Goal: Task Accomplishment & Management: Complete application form

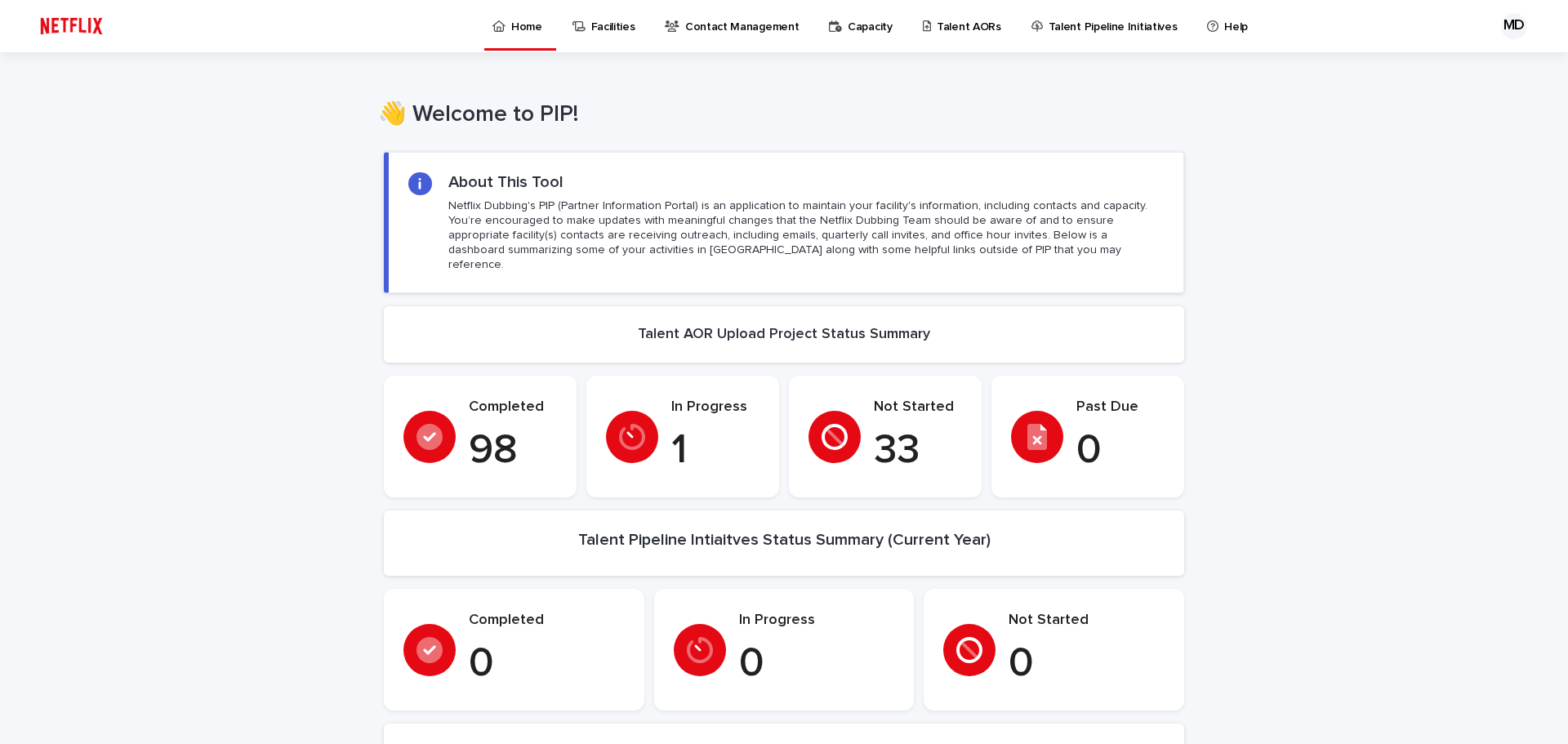
click at [936, 22] on p "Talent AORs" at bounding box center [968, 17] width 64 height 35
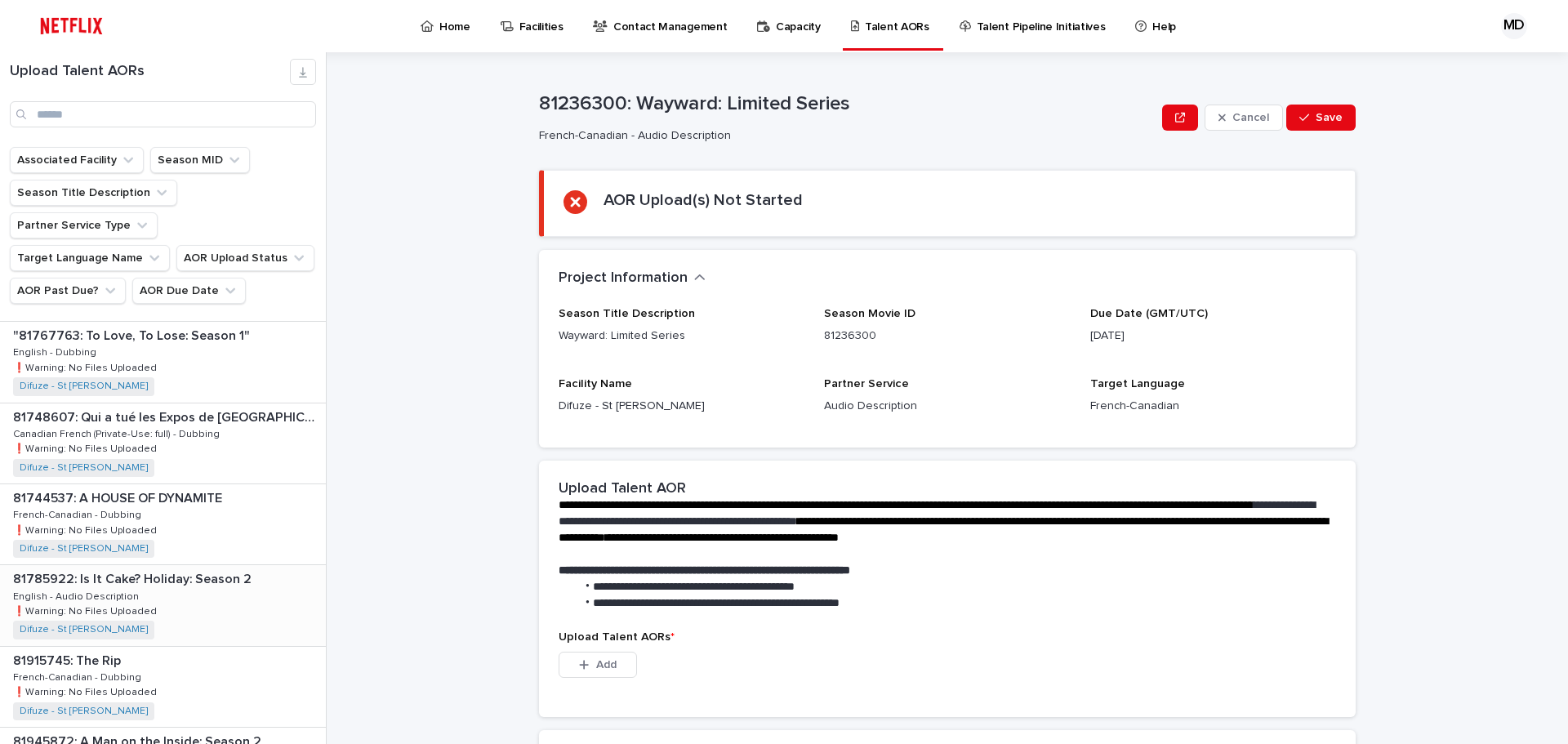
scroll to position [654, 0]
click at [243, 401] on div "81748607: Qui a tué les Expos de [GEOGRAPHIC_DATA]? (Who Killed the Montreal Ex…" at bounding box center [163, 434] width 326 height 80
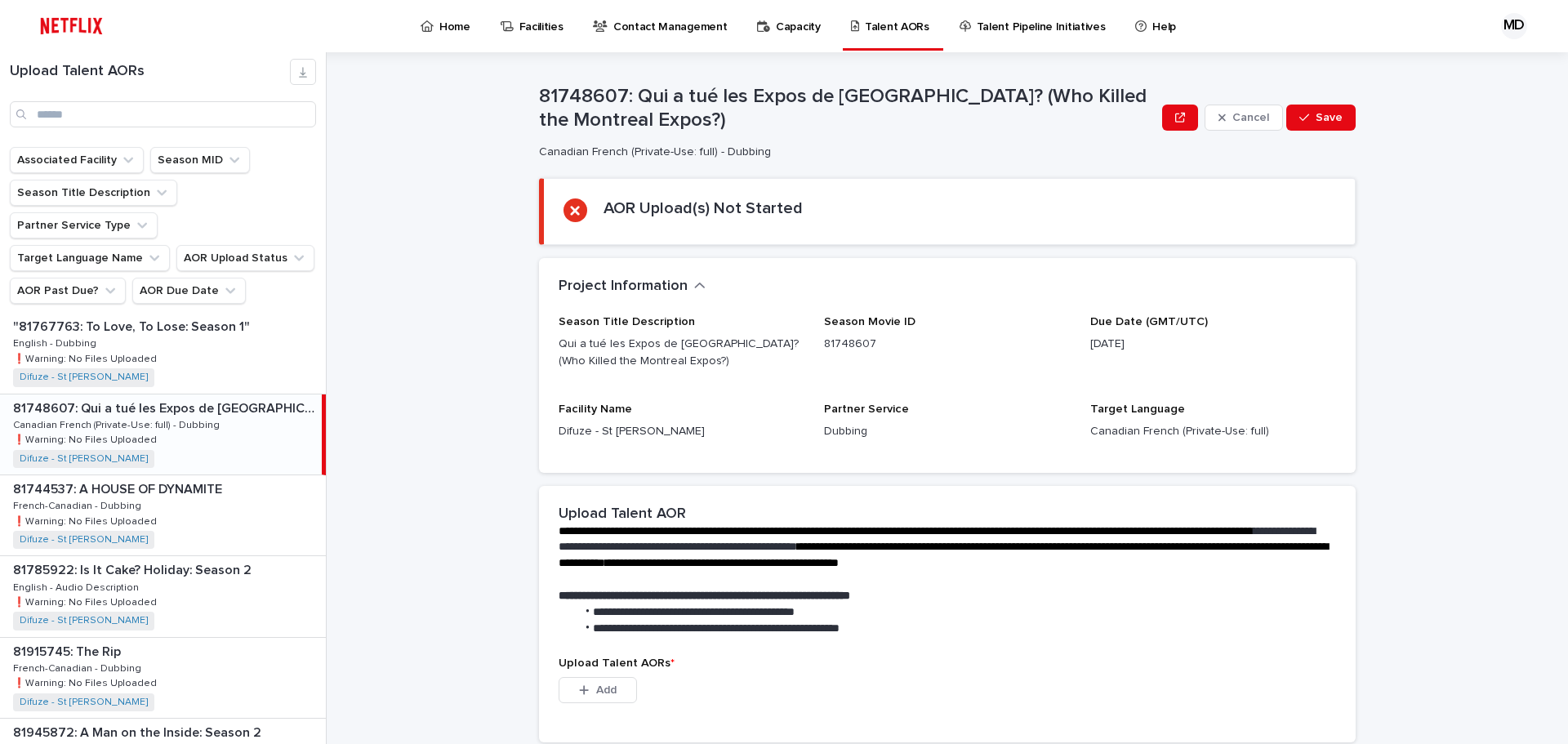
click at [160, 398] on p "81748607: Qui a tué les Expos de [GEOGRAPHIC_DATA]? (Who Killed the Montreal Ex…" at bounding box center [165, 407] width 305 height 19
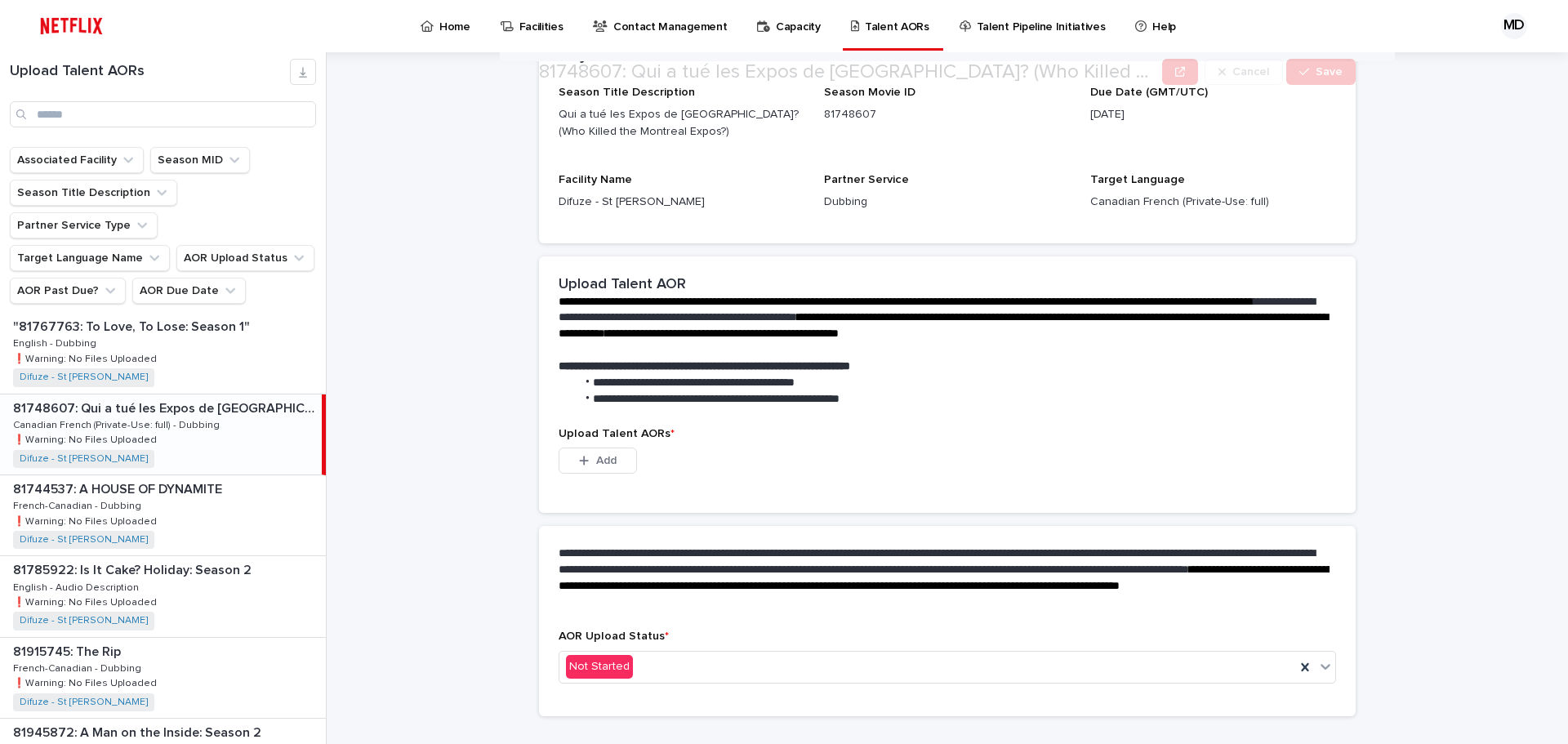
scroll to position [245, 0]
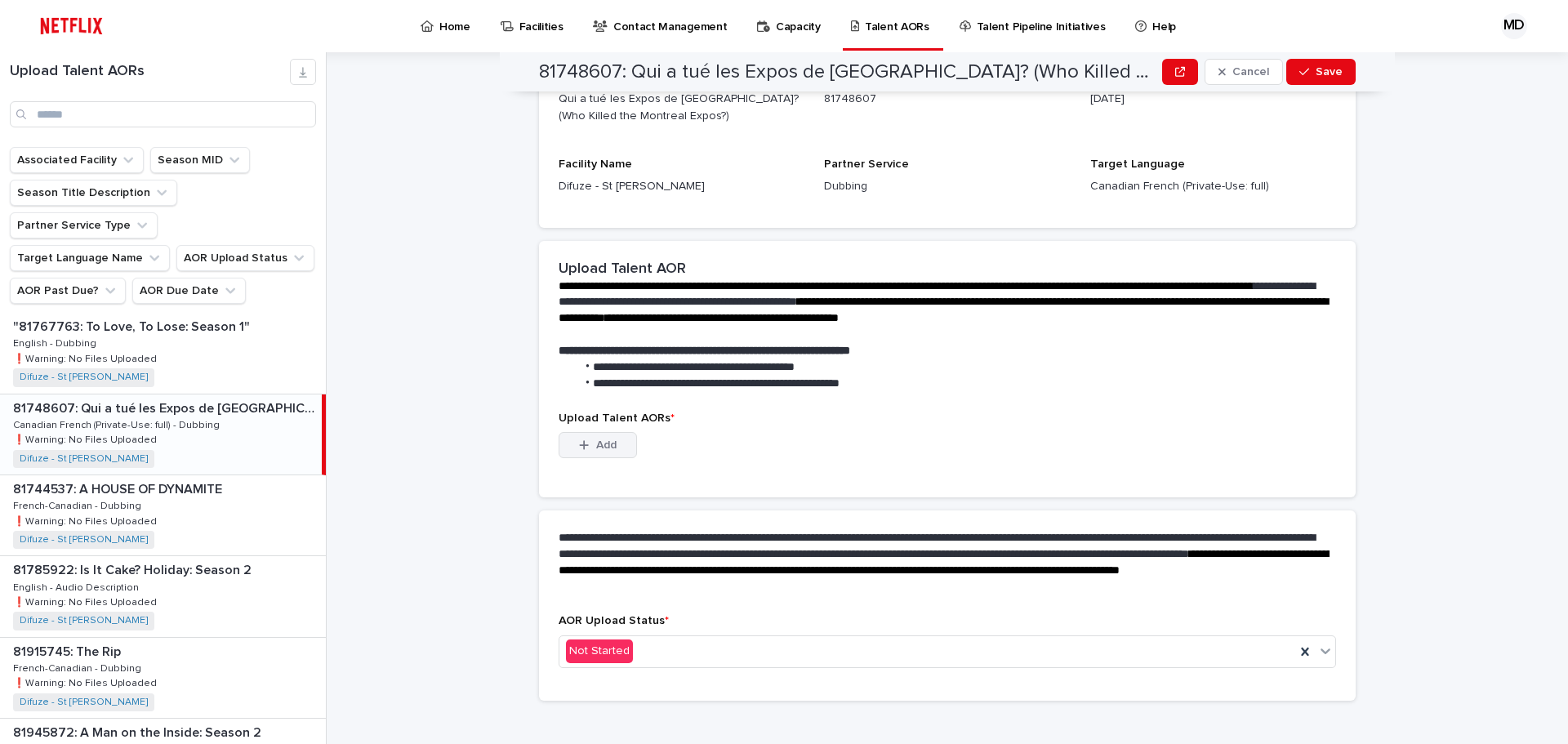
click at [593, 438] on button "Add" at bounding box center [597, 445] width 78 height 26
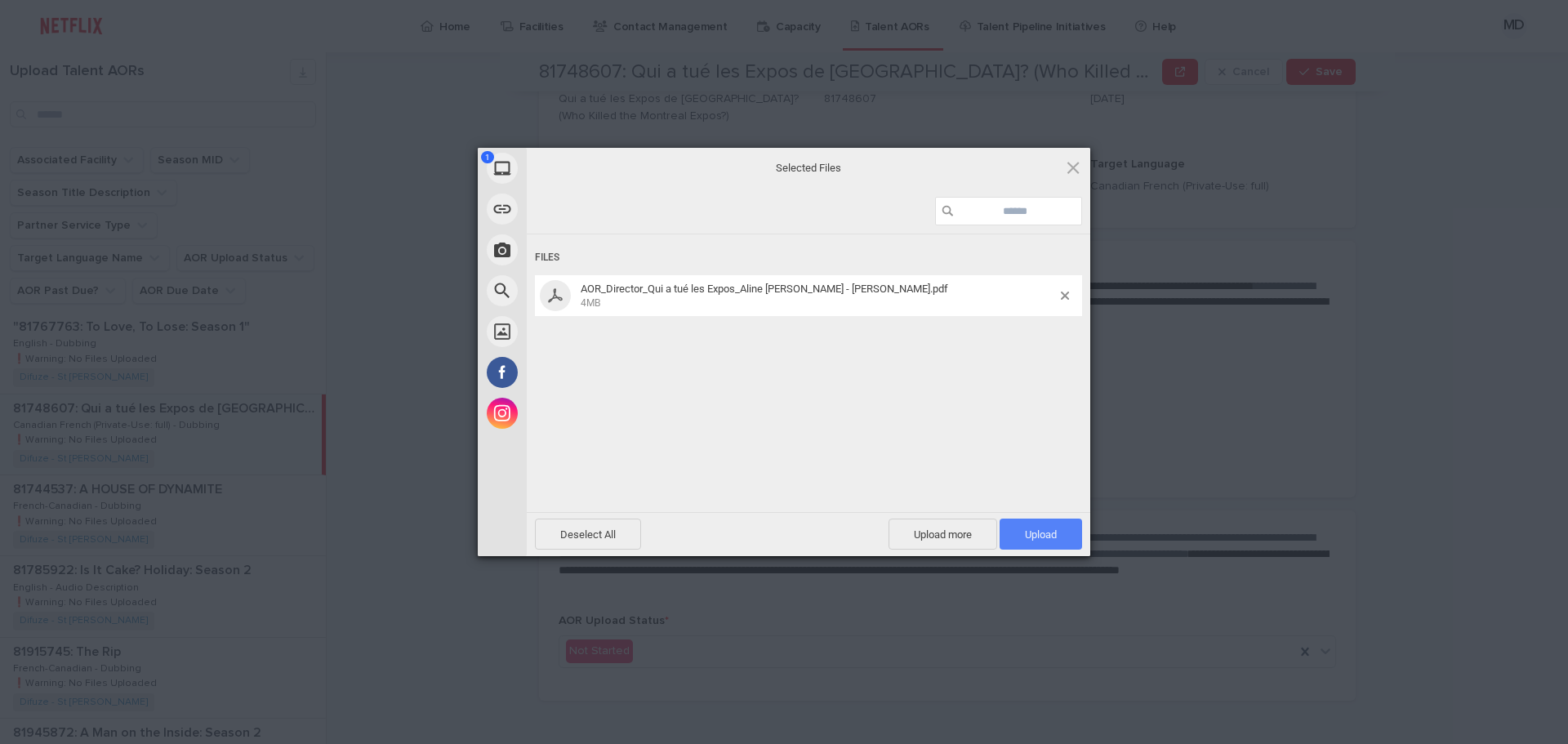
click at [1054, 537] on span "Upload 1" at bounding box center [1041, 535] width 32 height 12
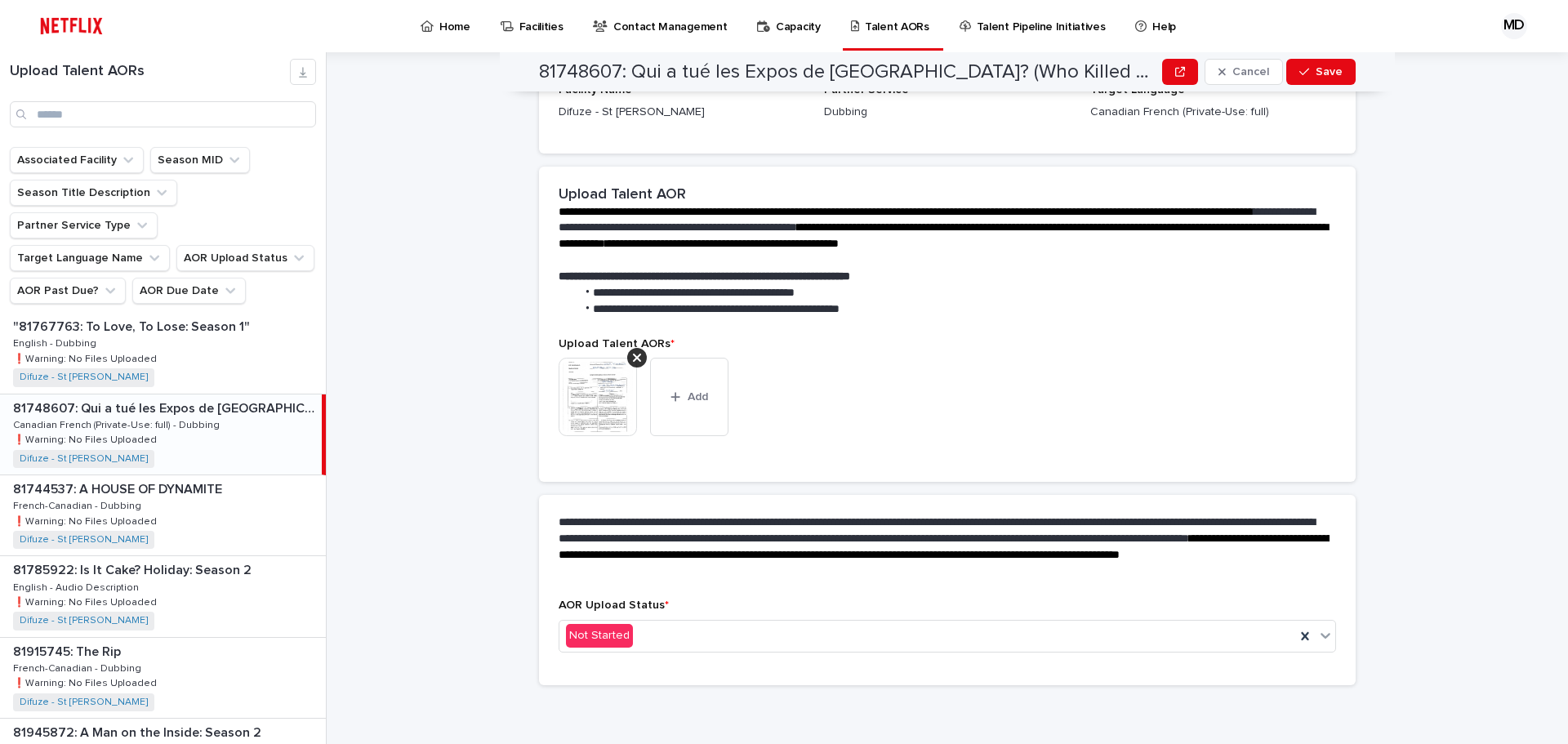
scroll to position [234, 0]
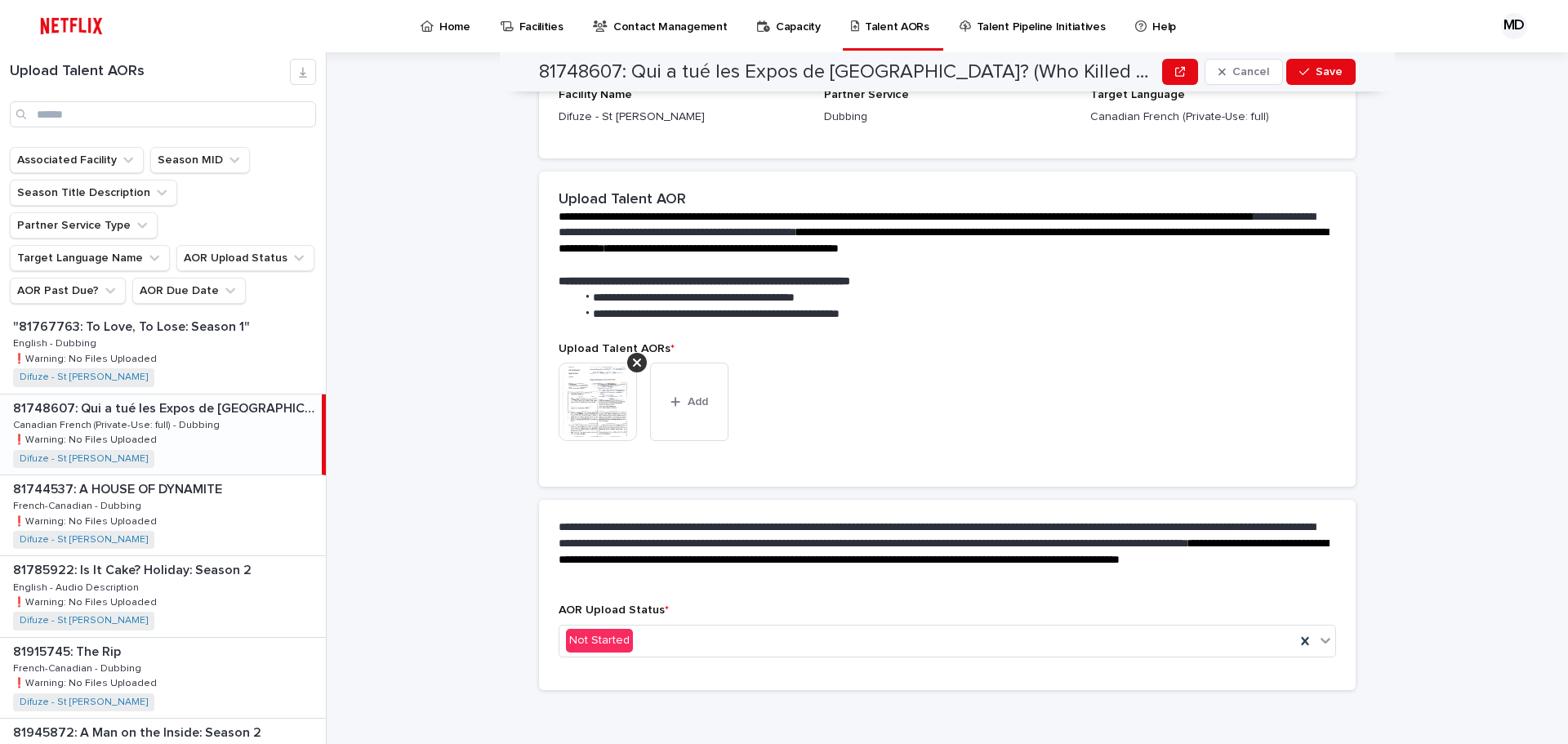
click at [601, 682] on div "AOR Upload Status * Not Started" at bounding box center [947, 646] width 817 height 86
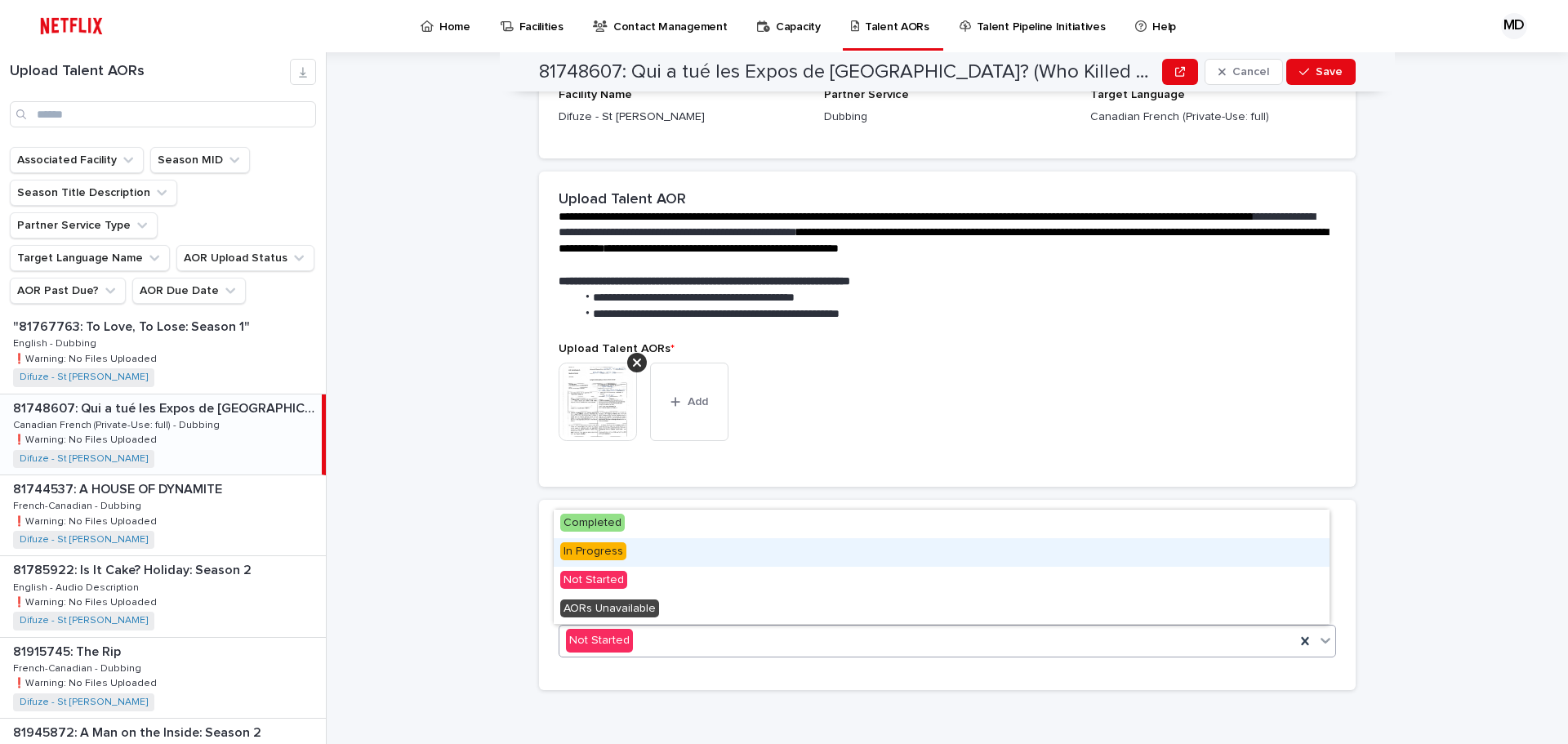
click at [600, 553] on span "In Progress" at bounding box center [592, 551] width 66 height 18
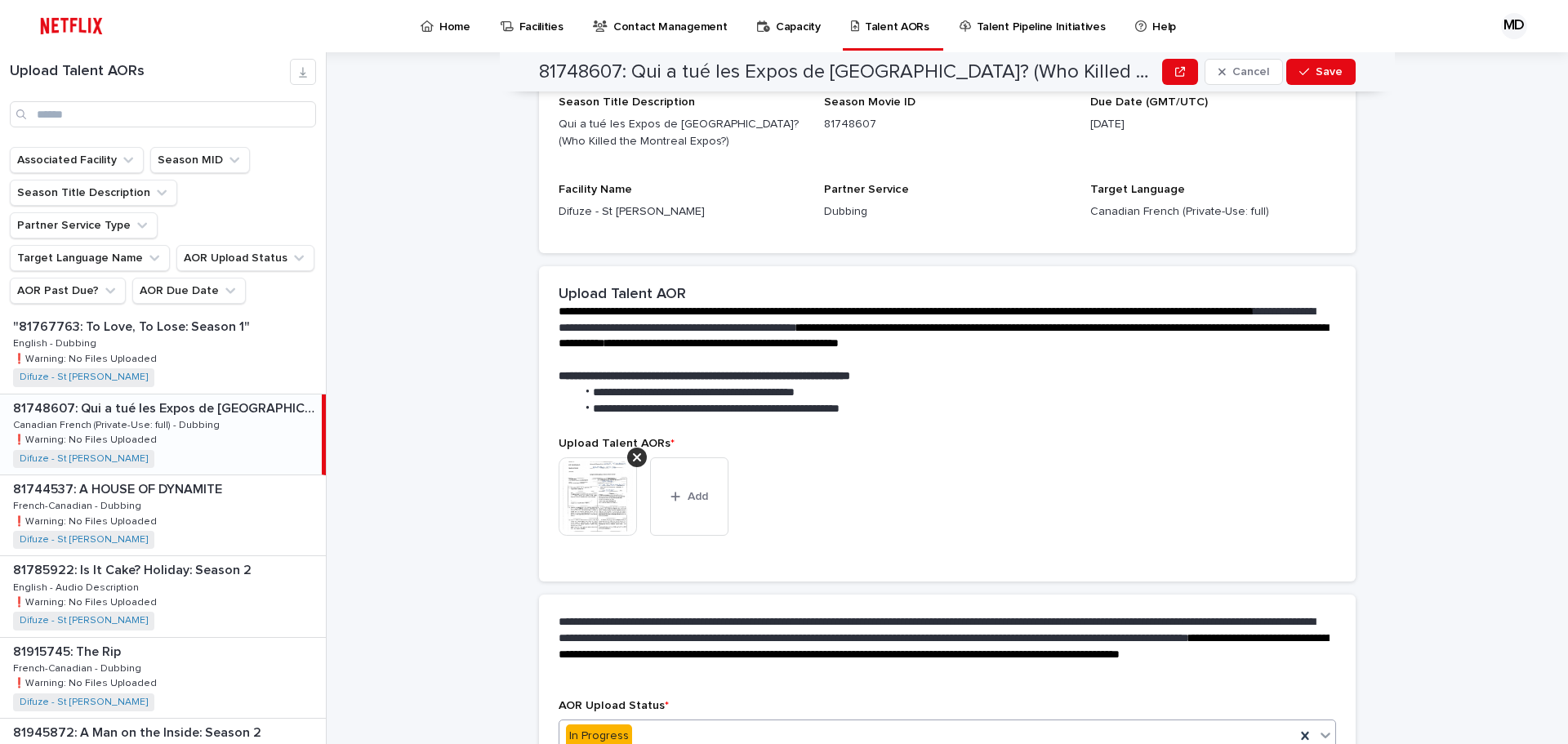
scroll to position [282, 0]
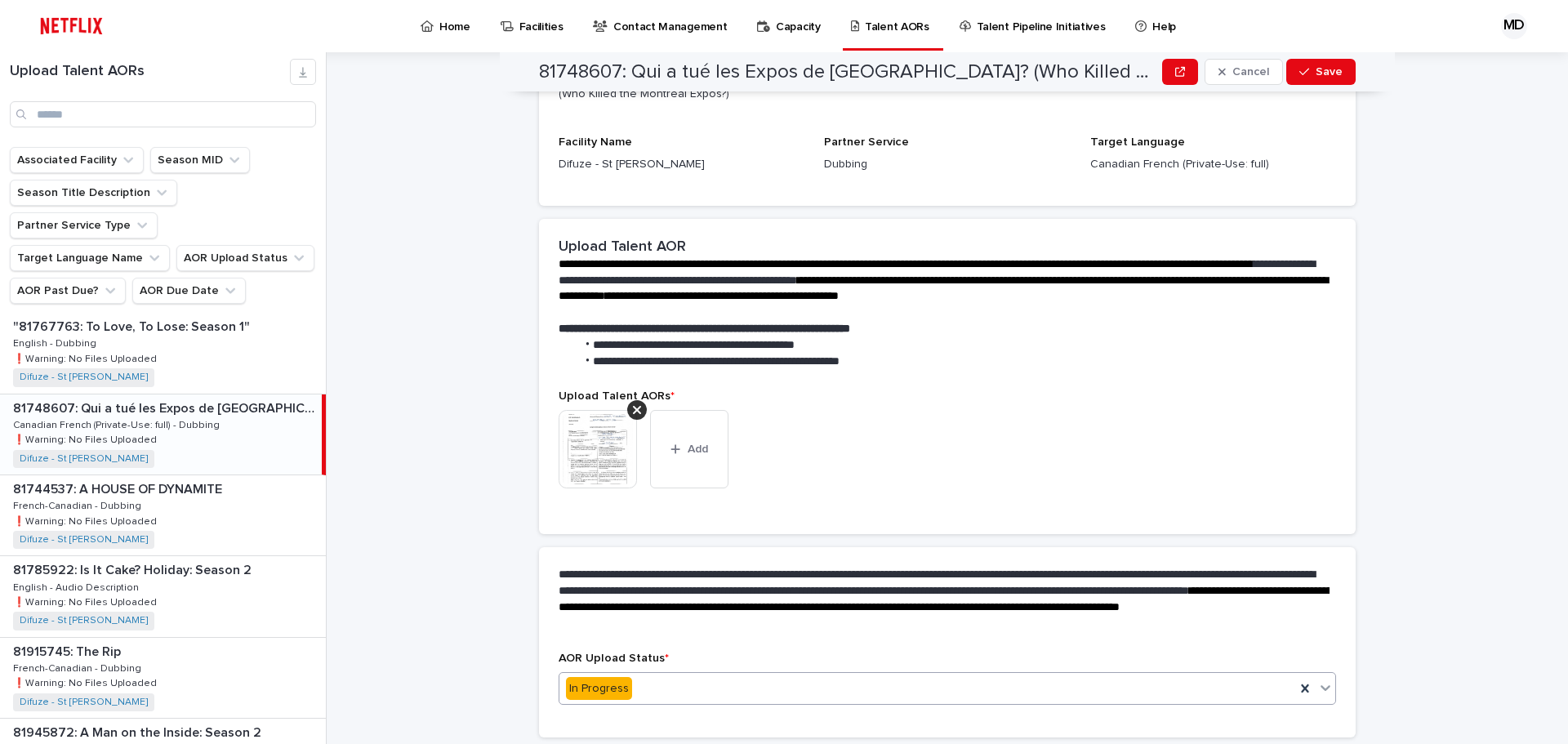
drag, startPoint x: 1304, startPoint y: 62, endPoint x: 1236, endPoint y: 85, distance: 71.8
click at [1303, 63] on button "Save" at bounding box center [1320, 72] width 69 height 26
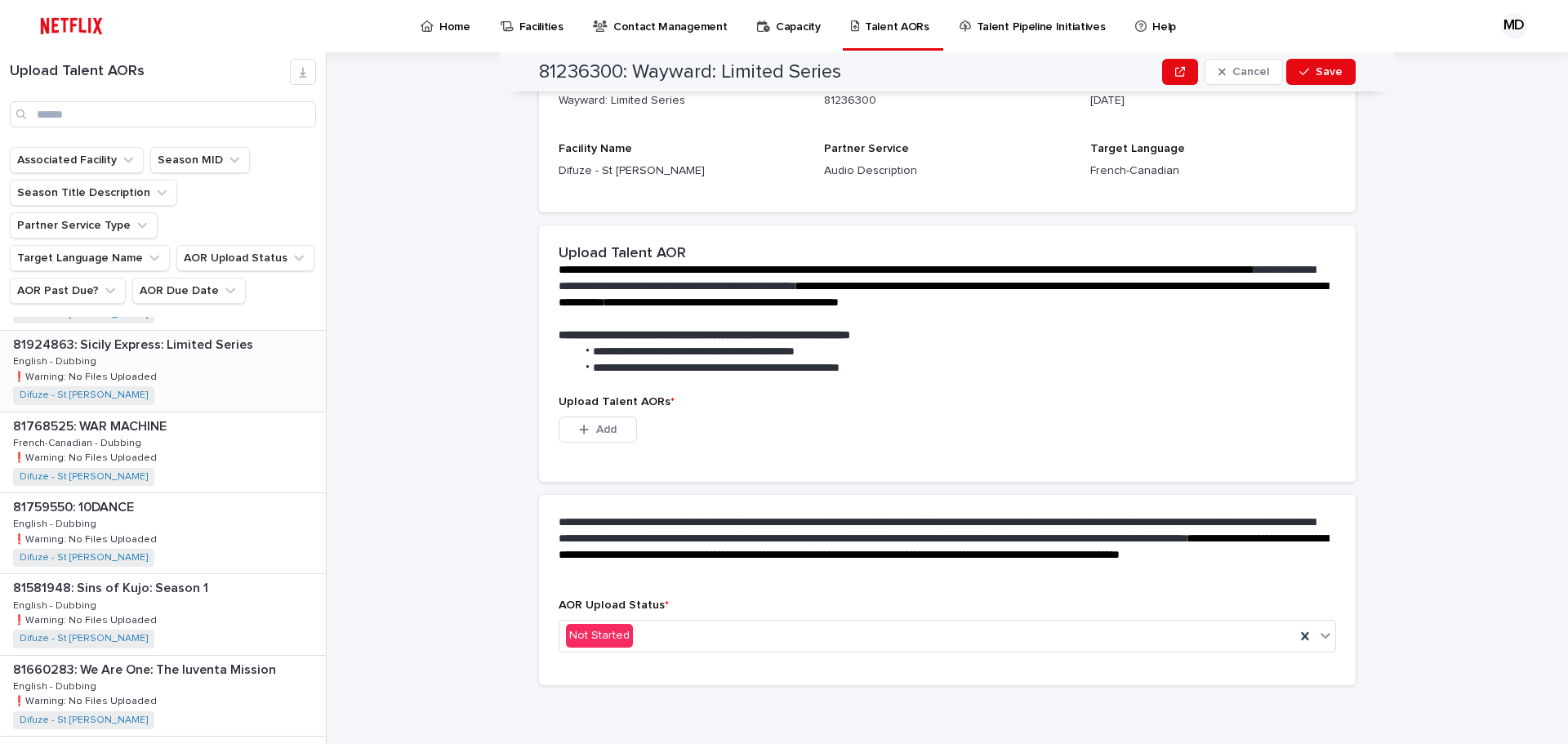
scroll to position [2030, 0]
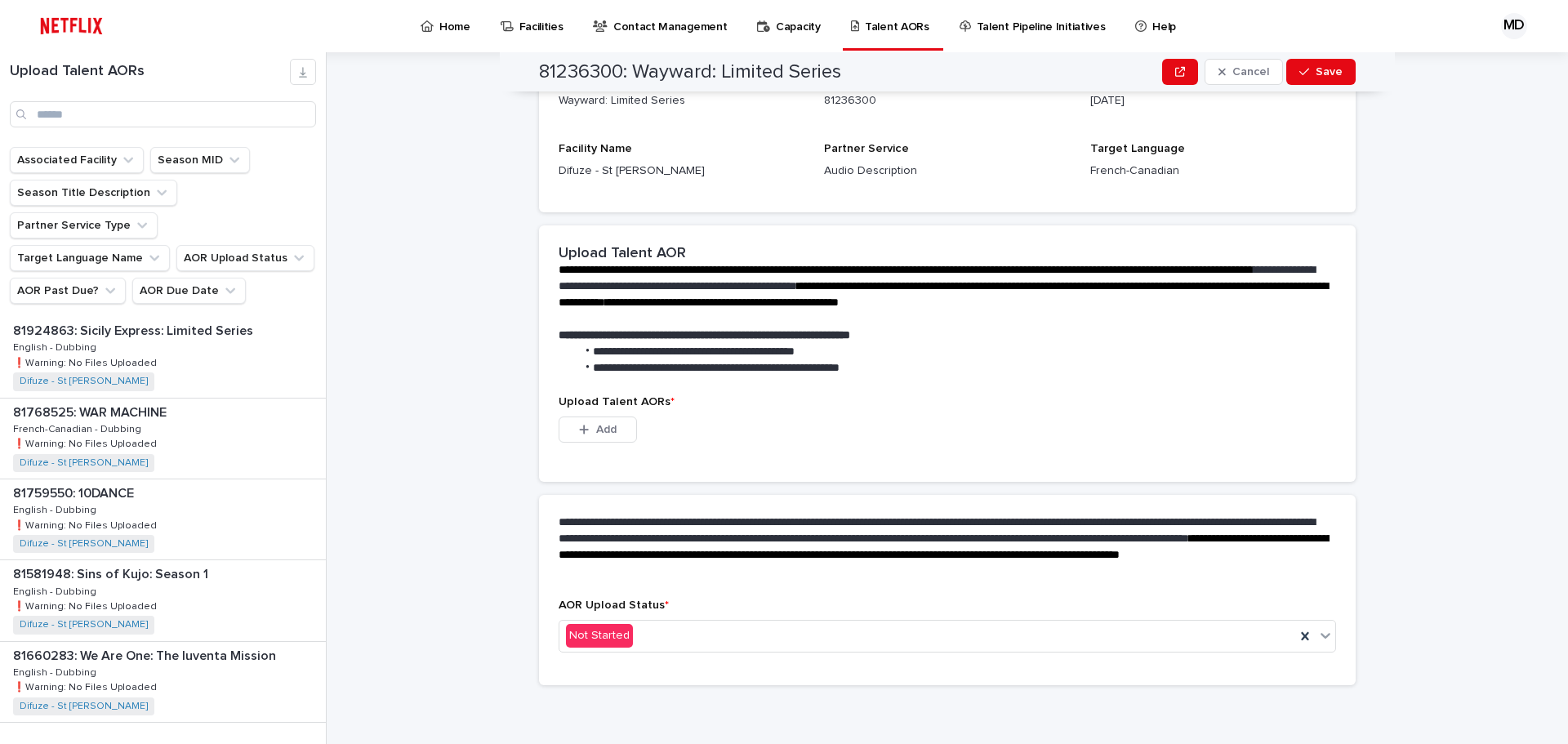
click at [275, 743] on button "Next" at bounding box center [291, 756] width 69 height 15
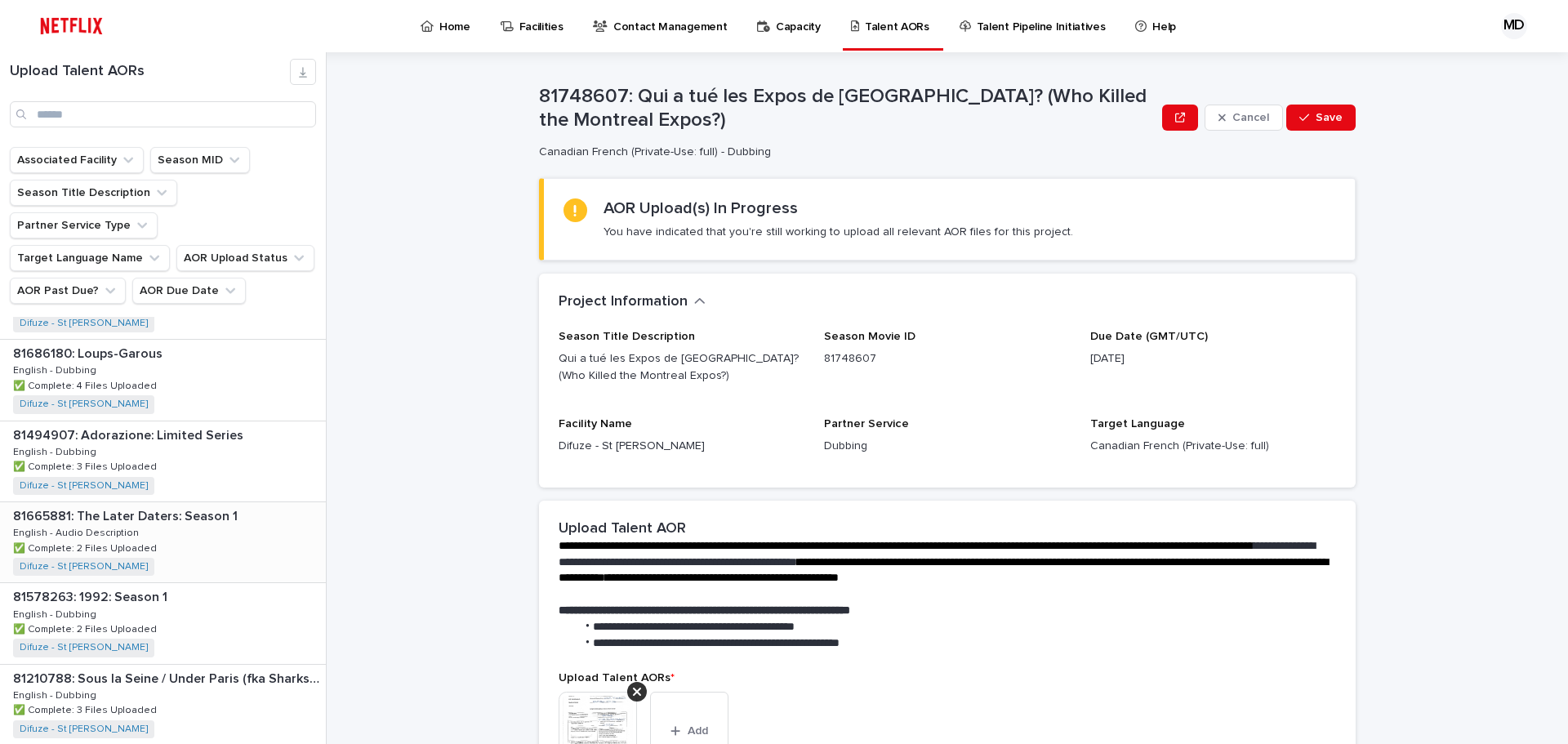
scroll to position [2030, 0]
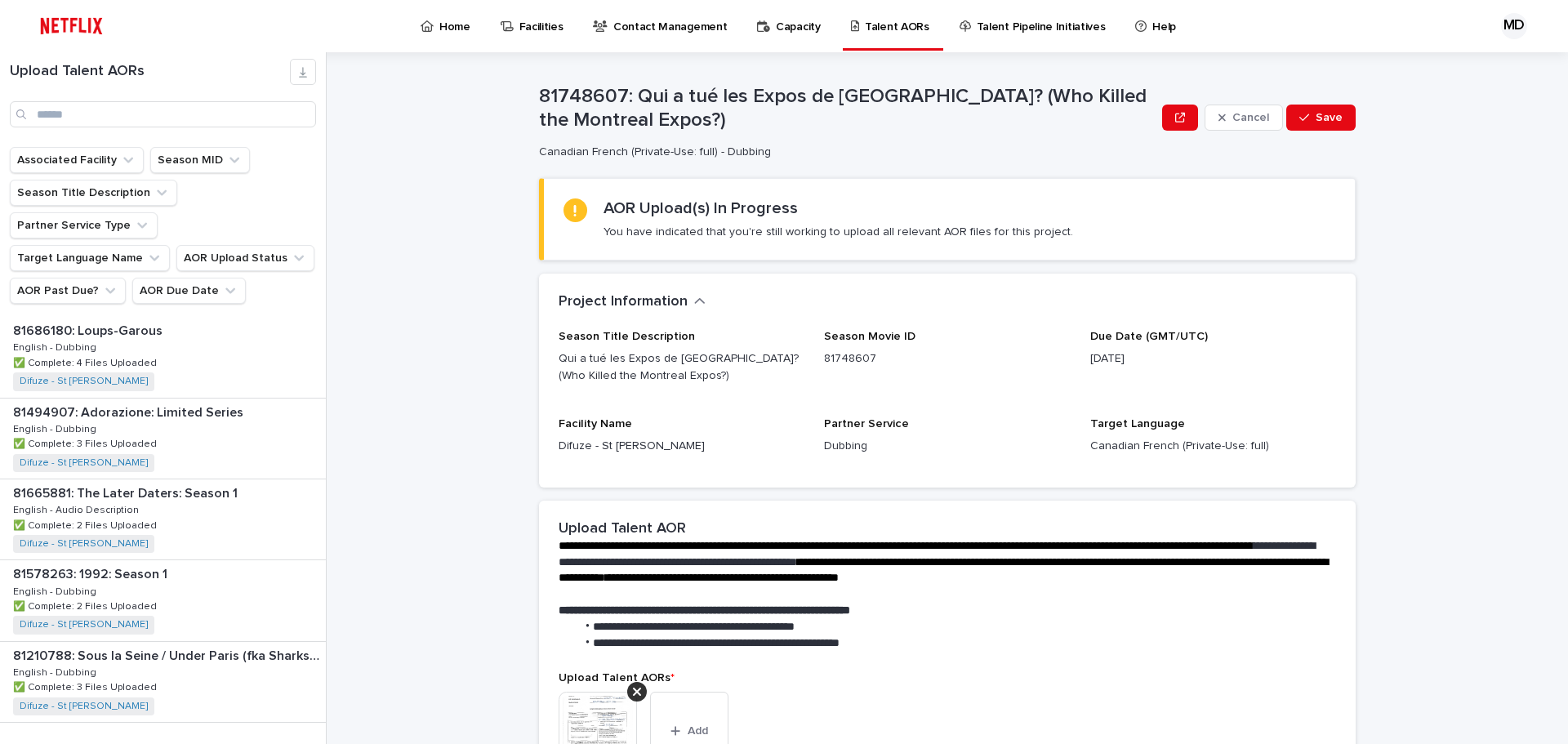
click at [275, 743] on span "Next" at bounding box center [280, 757] width 36 height 12
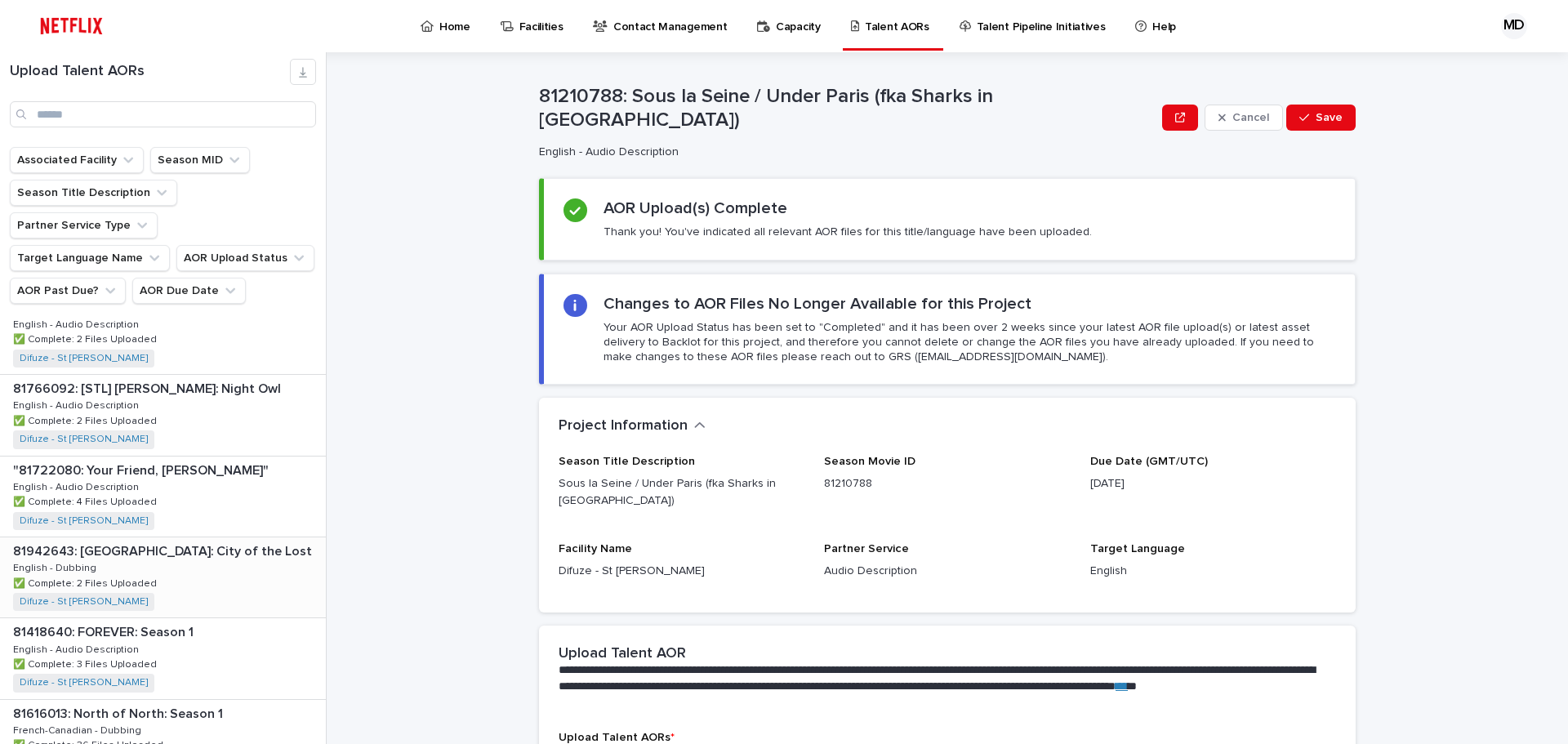
scroll to position [2030, 0]
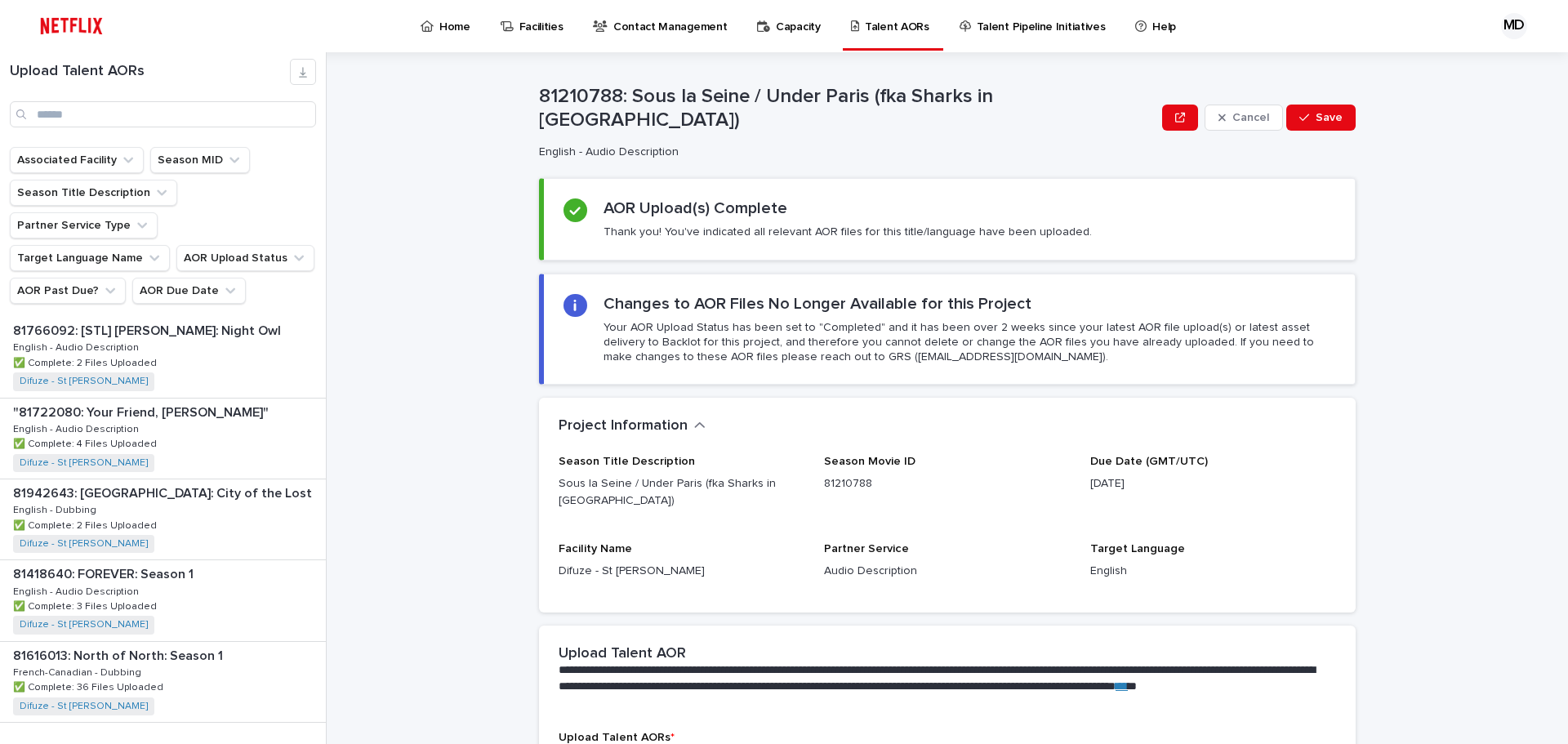
click at [272, 743] on span "Next" at bounding box center [280, 757] width 36 height 12
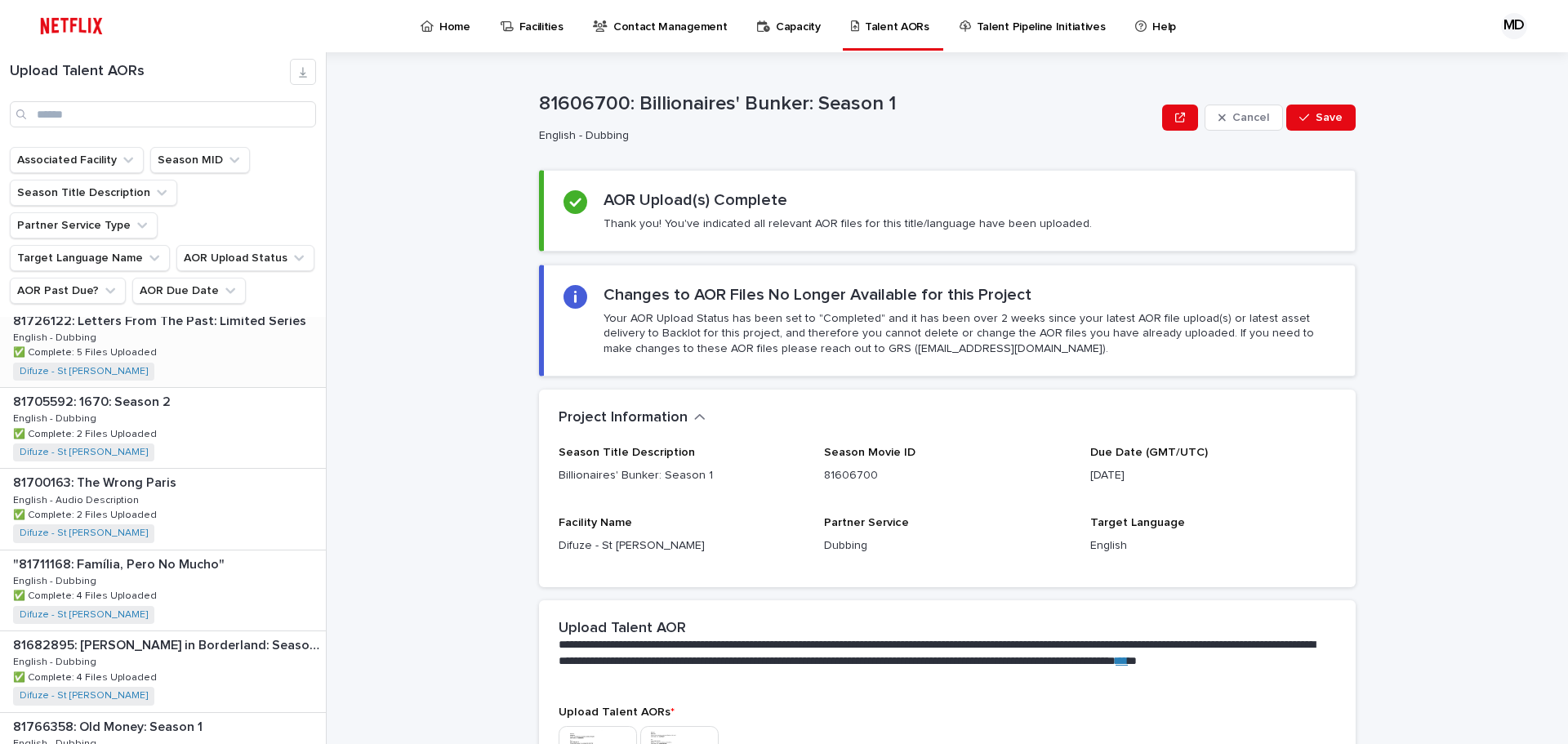
scroll to position [2030, 0]
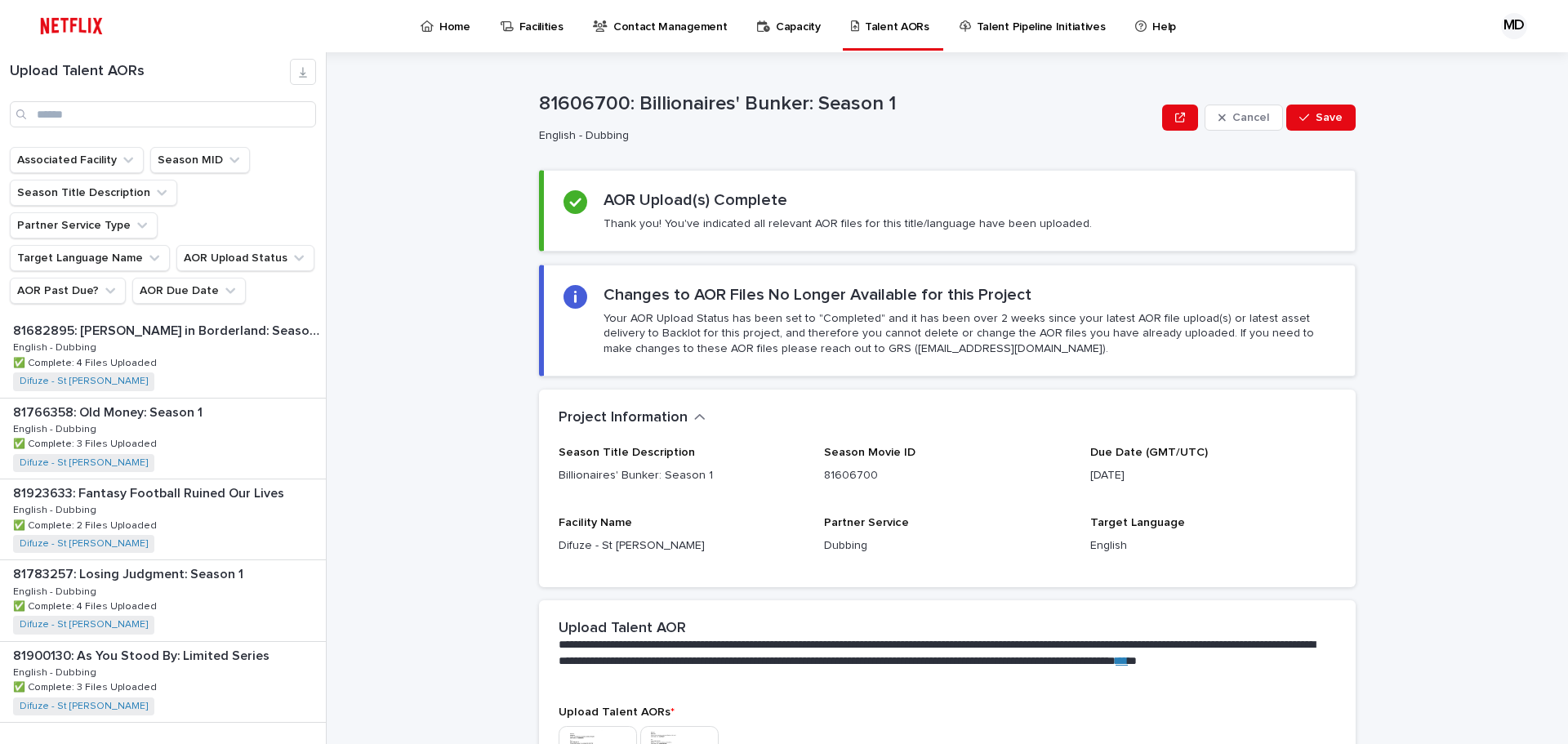
click at [267, 743] on span "Next" at bounding box center [280, 757] width 36 height 12
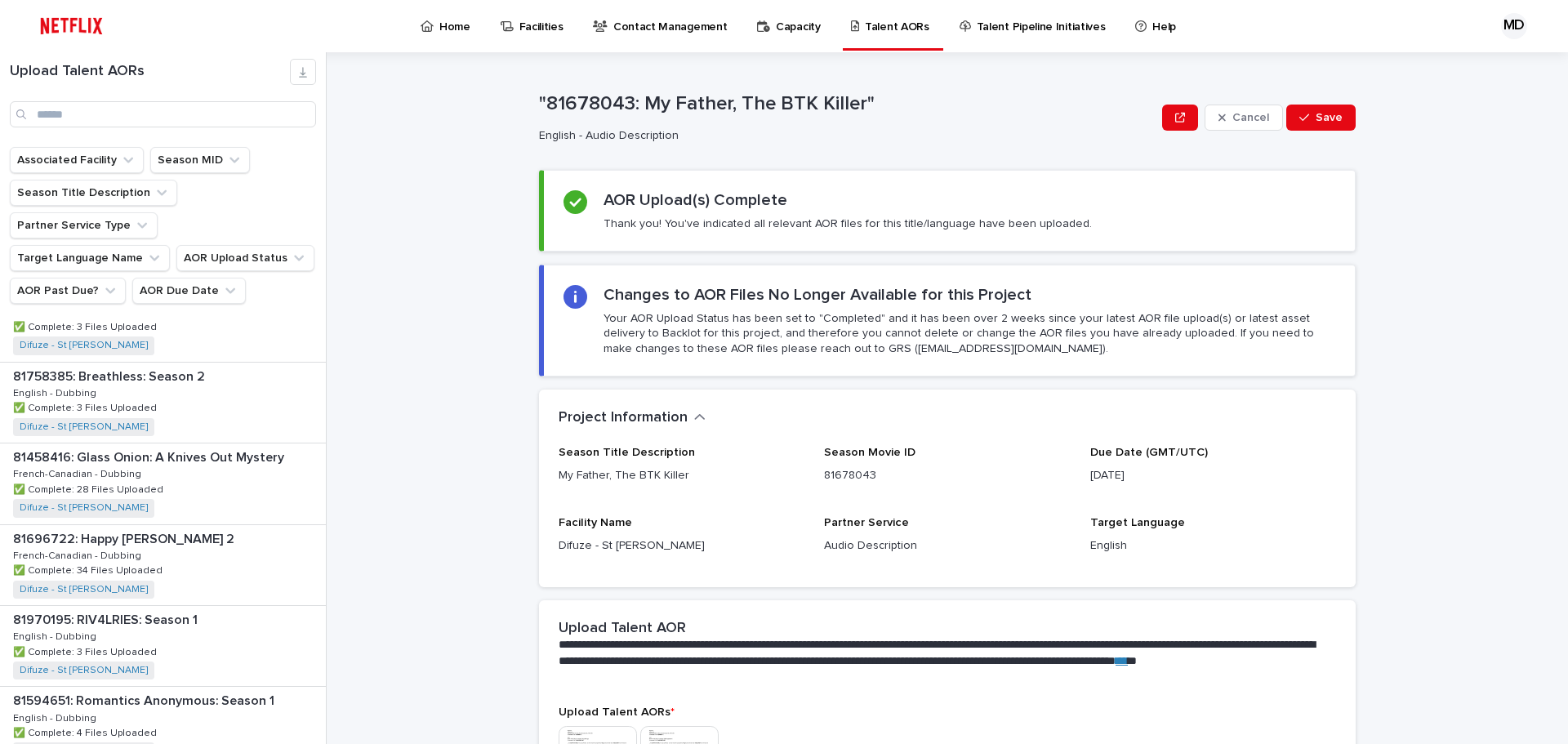
scroll to position [78, 0]
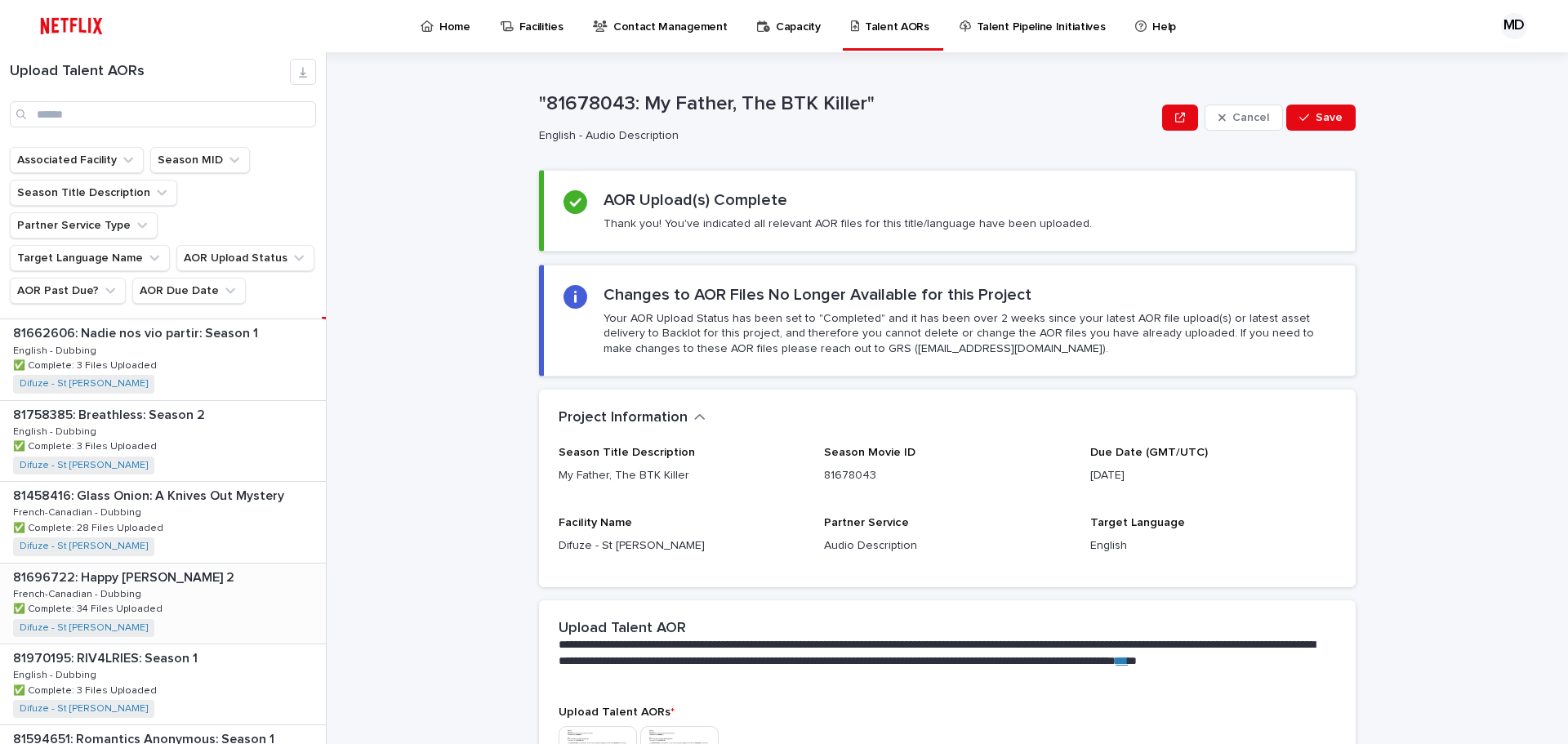
click at [211, 564] on div "81696722: Happy [PERSON_NAME] 2 81696722: Happy [PERSON_NAME] 2 [DEMOGRAPHIC_DA…" at bounding box center [163, 604] width 326 height 80
click at [211, 564] on div "81696722: Happy [PERSON_NAME] 2 81696722: Happy [PERSON_NAME] 2 [DEMOGRAPHIC_DA…" at bounding box center [161, 604] width 322 height 80
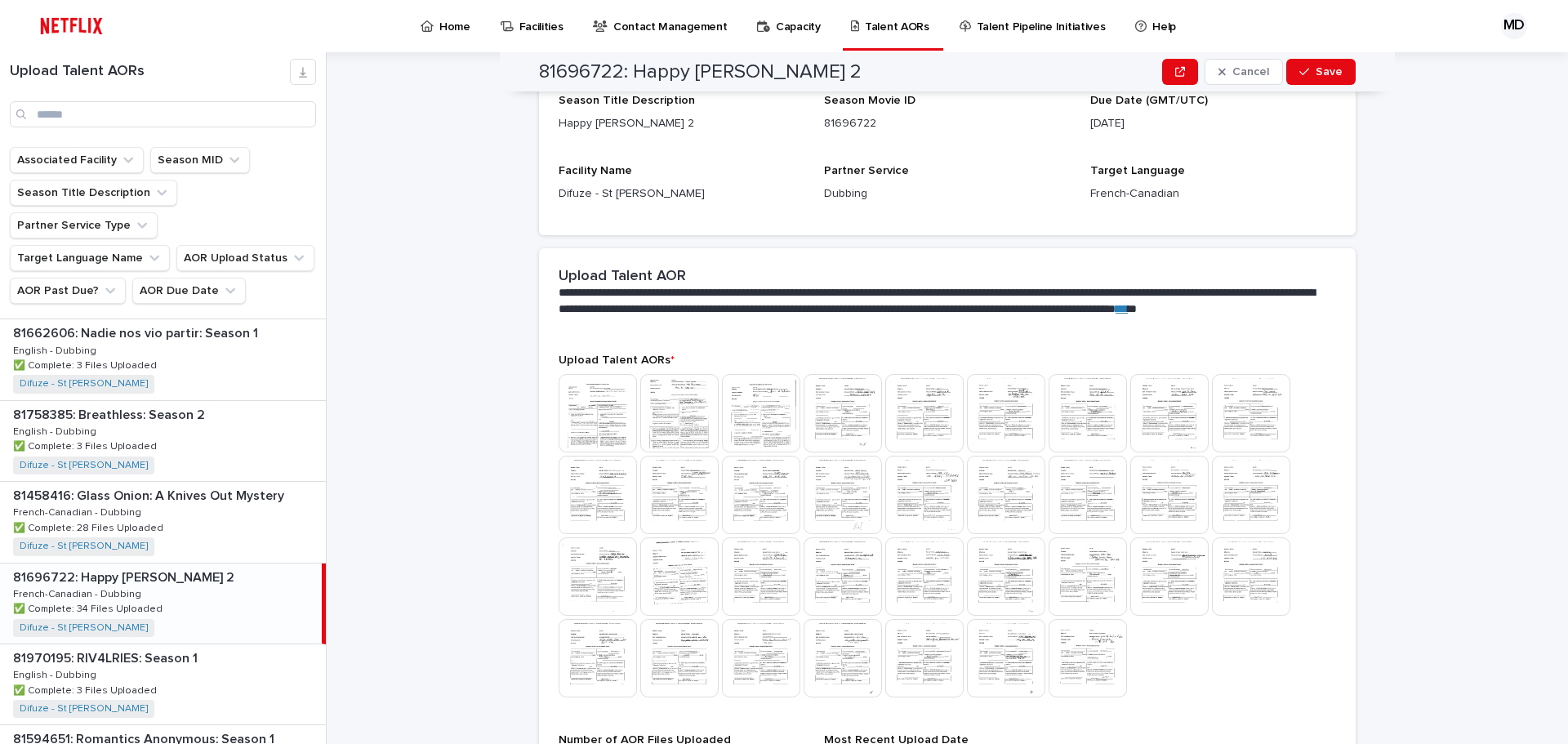
scroll to position [527, 0]
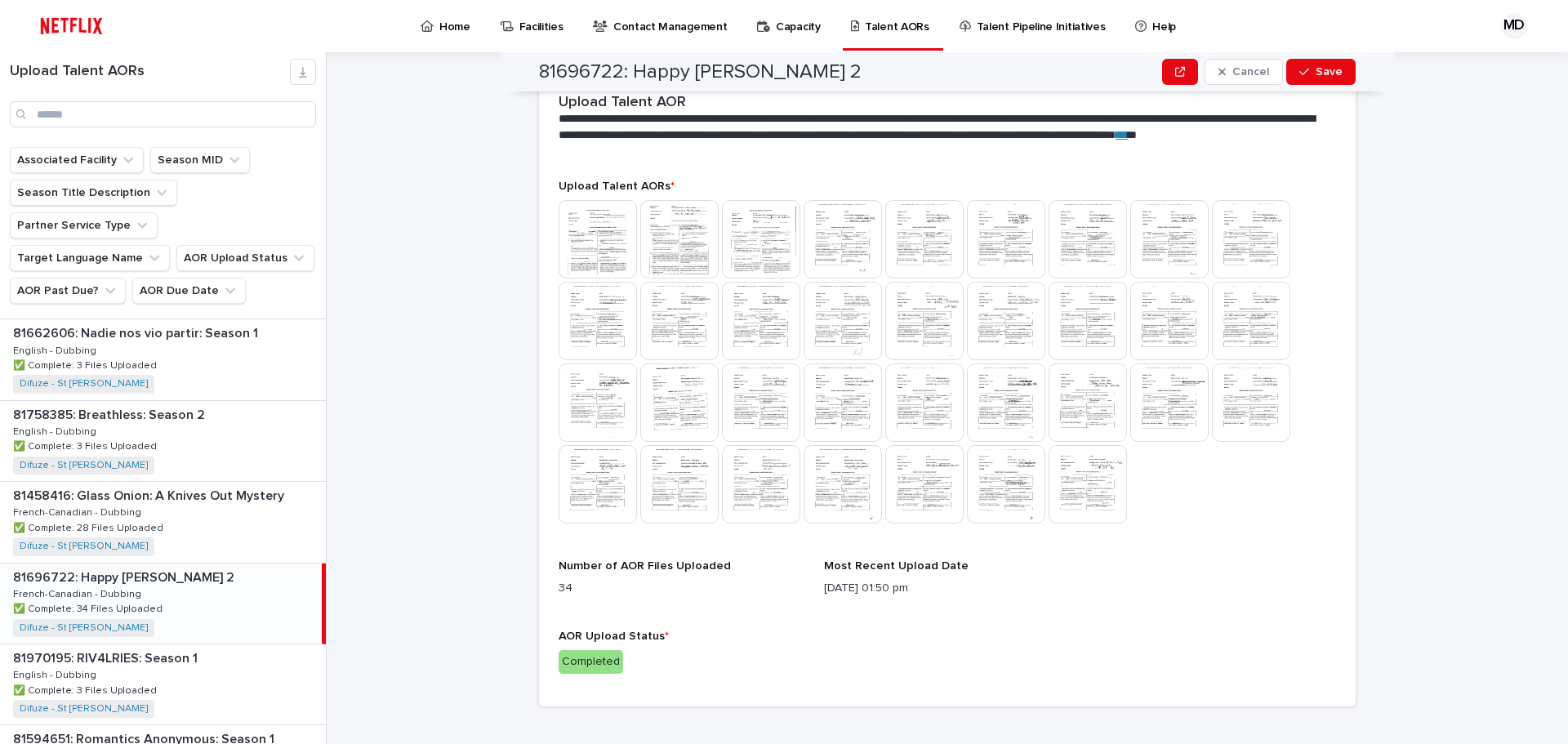
click at [931, 475] on img at bounding box center [923, 484] width 78 height 78
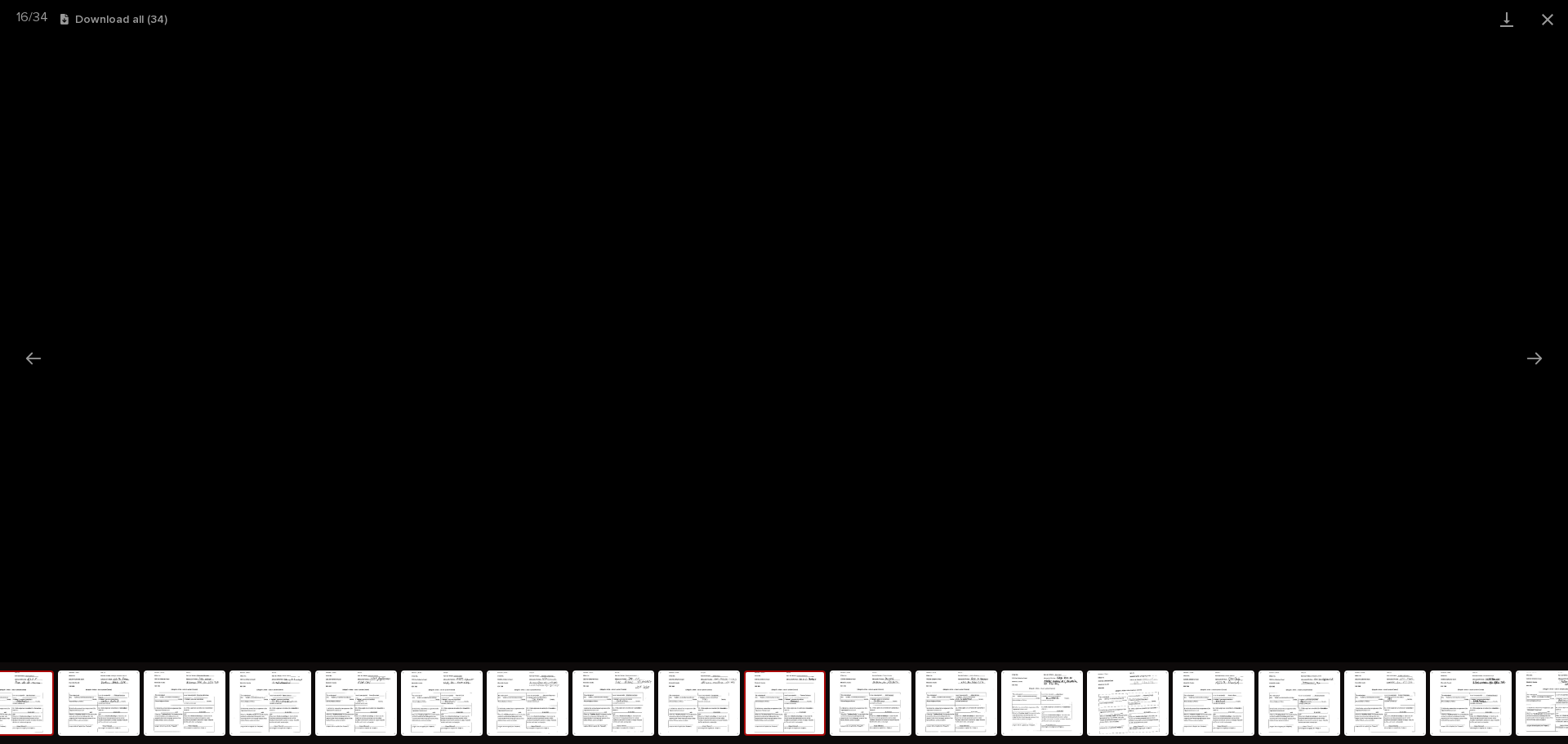
click at [28, 704] on img at bounding box center [13, 703] width 78 height 62
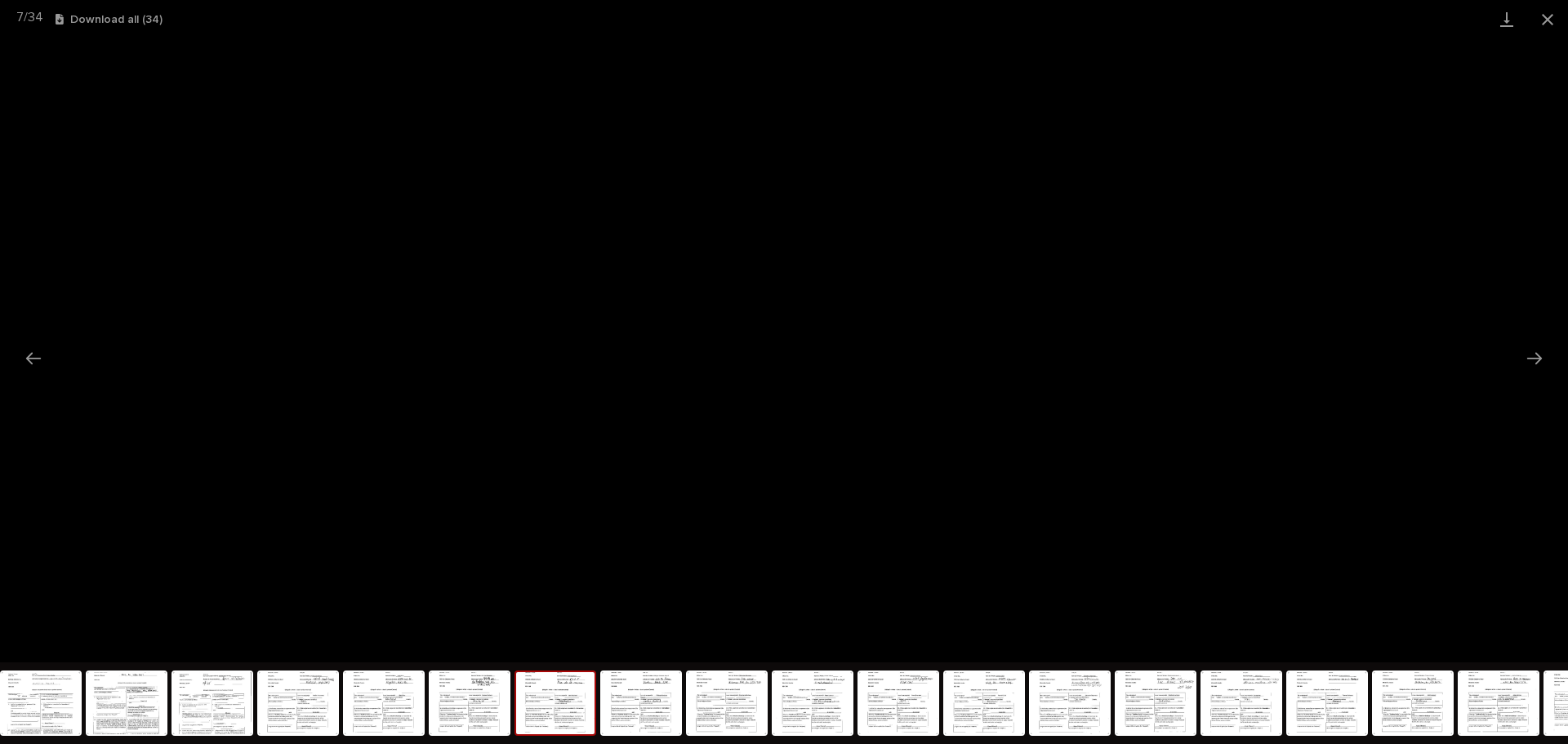
click at [28, 704] on img at bounding box center [40, 703] width 78 height 62
click at [30, 704] on img at bounding box center [40, 703] width 78 height 62
click at [1548, 18] on button "Close gallery" at bounding box center [1546, 19] width 40 height 39
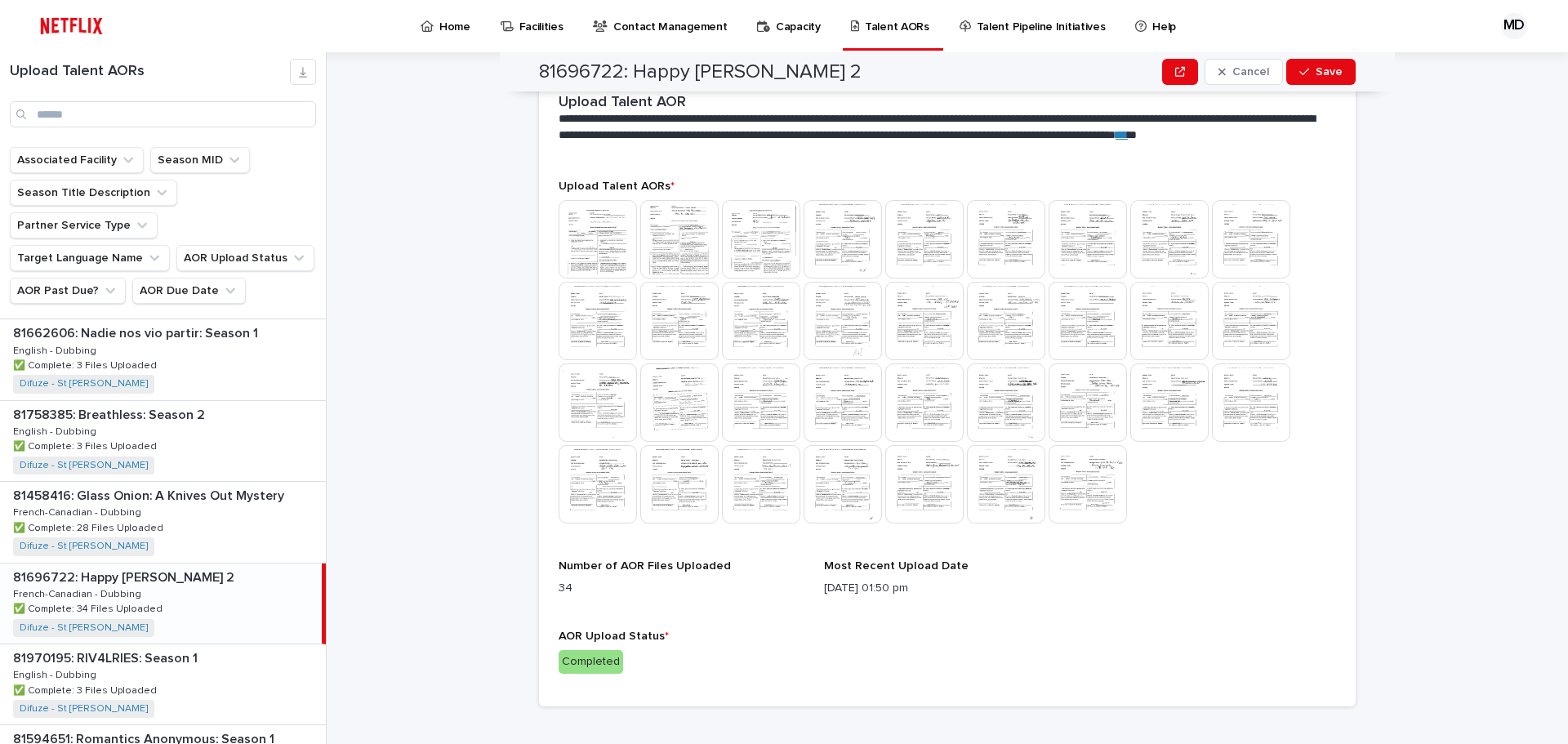
click at [437, 437] on div "81696722: Happy [PERSON_NAME] 2 Cancel Save 81696722: Happy [PERSON_NAME] 2 [DE…" at bounding box center [957, 398] width 1221 height 692
click at [1095, 477] on img at bounding box center [1087, 484] width 78 height 78
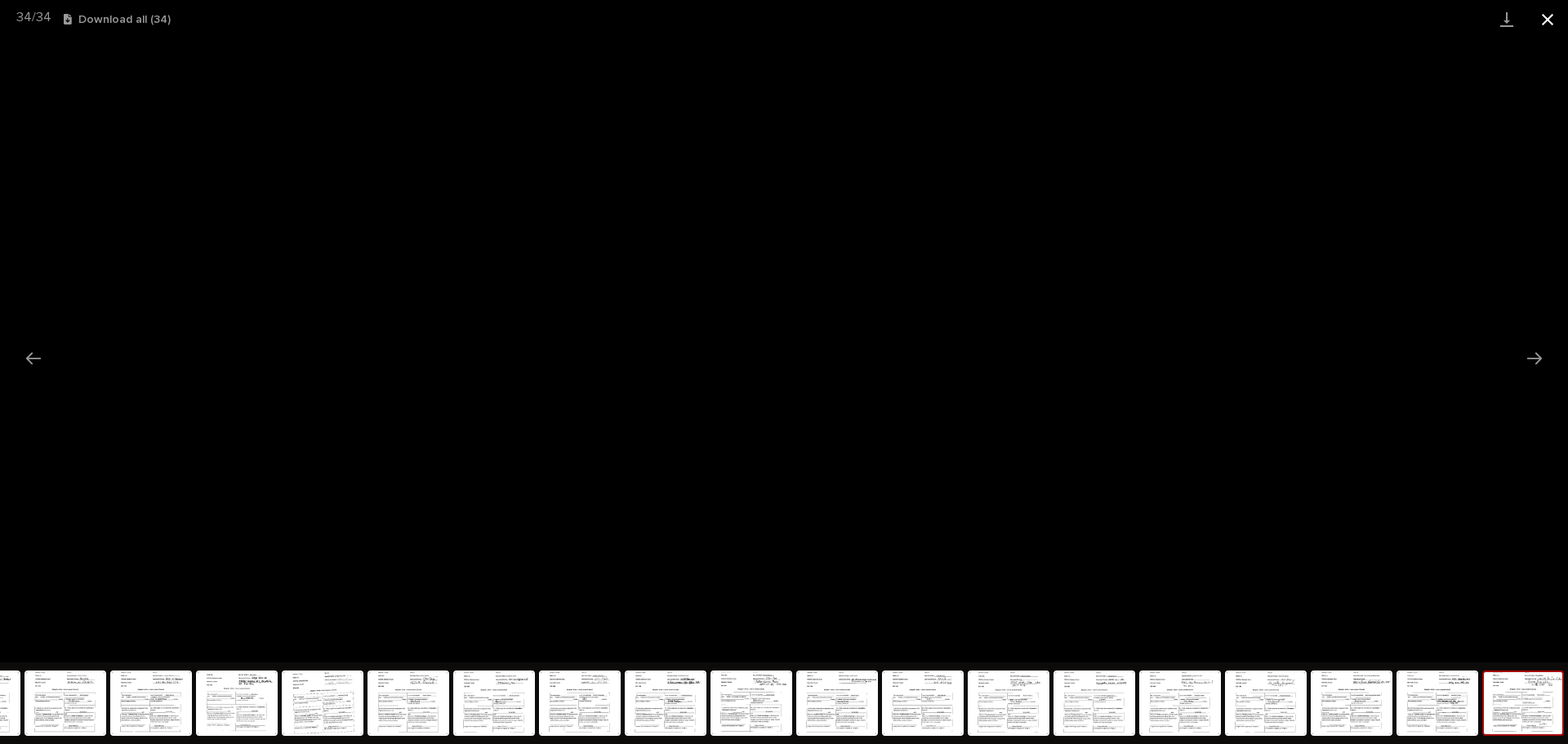
click at [1548, 16] on button "Close gallery" at bounding box center [1546, 19] width 40 height 39
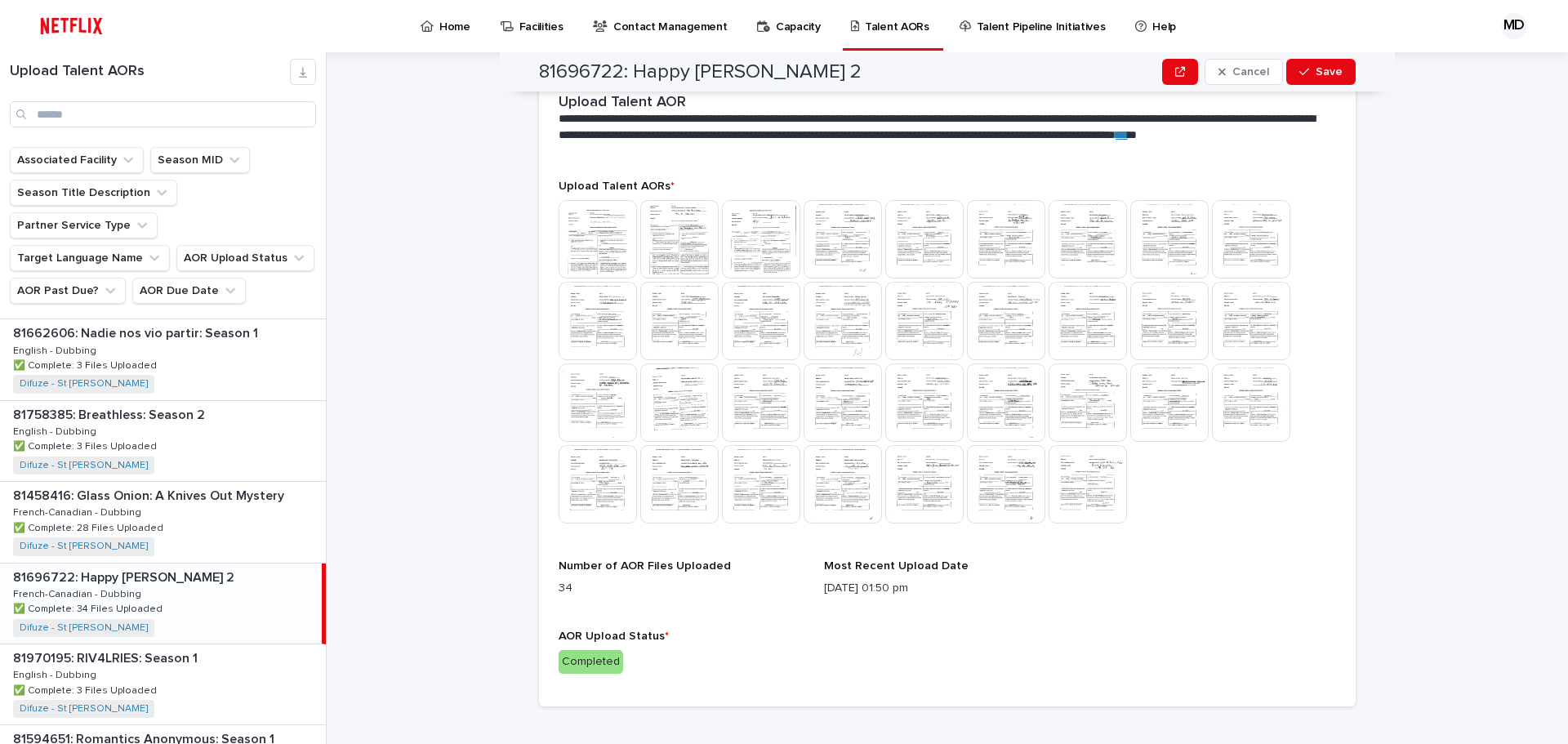
click at [1065, 401] on img at bounding box center [1087, 402] width 78 height 78
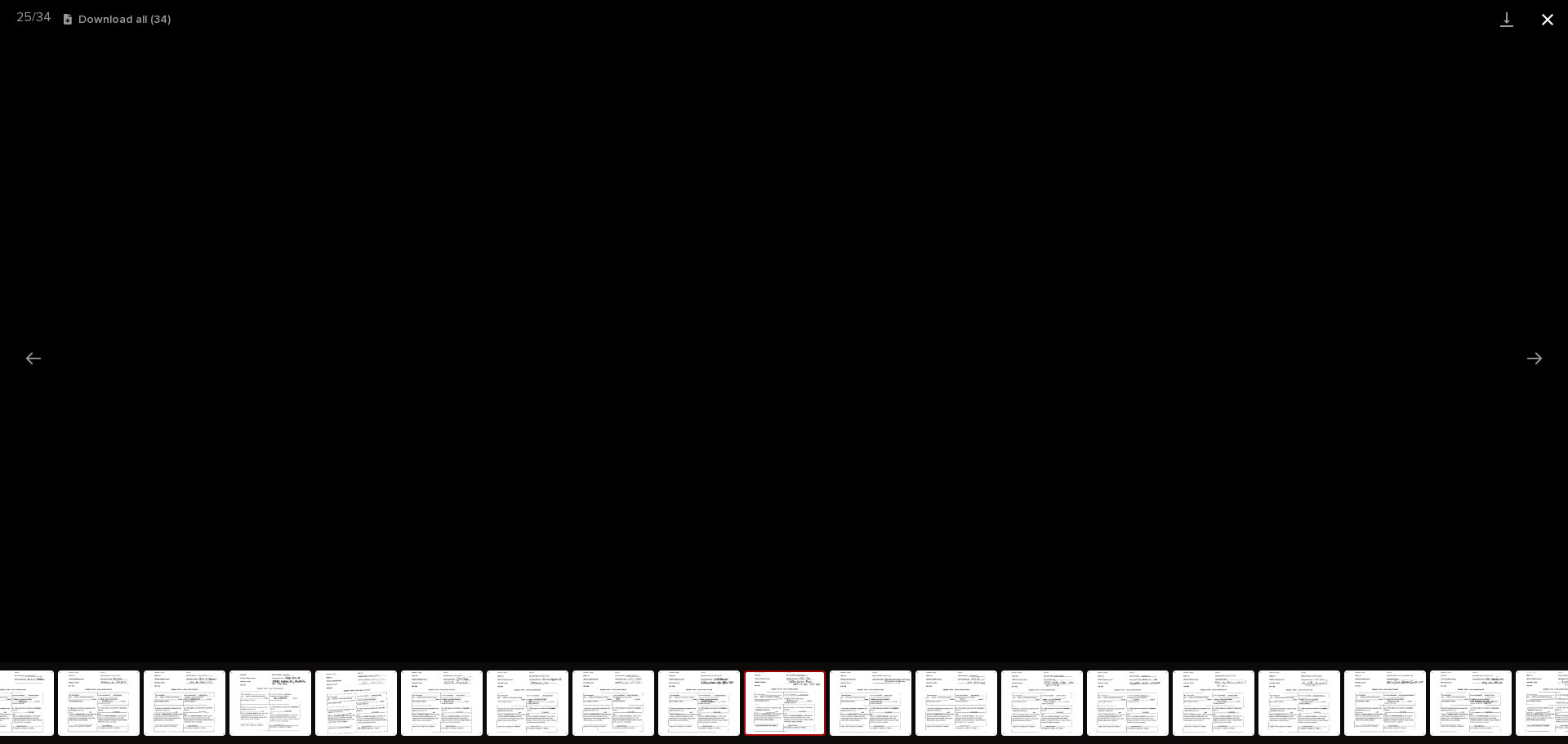
click at [1551, 22] on button "Close gallery" at bounding box center [1546, 19] width 40 height 39
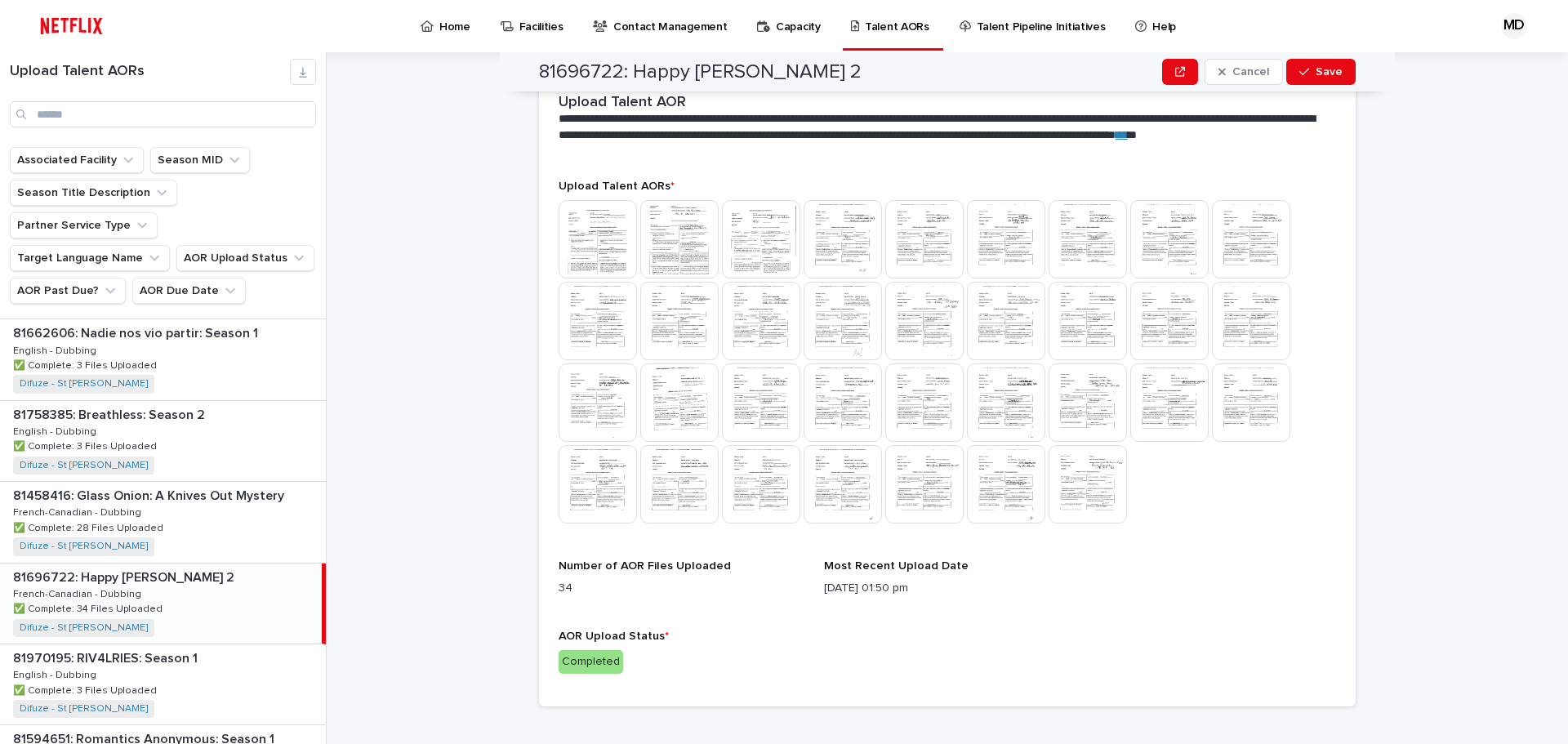
click at [997, 478] on img at bounding box center [1005, 484] width 78 height 78
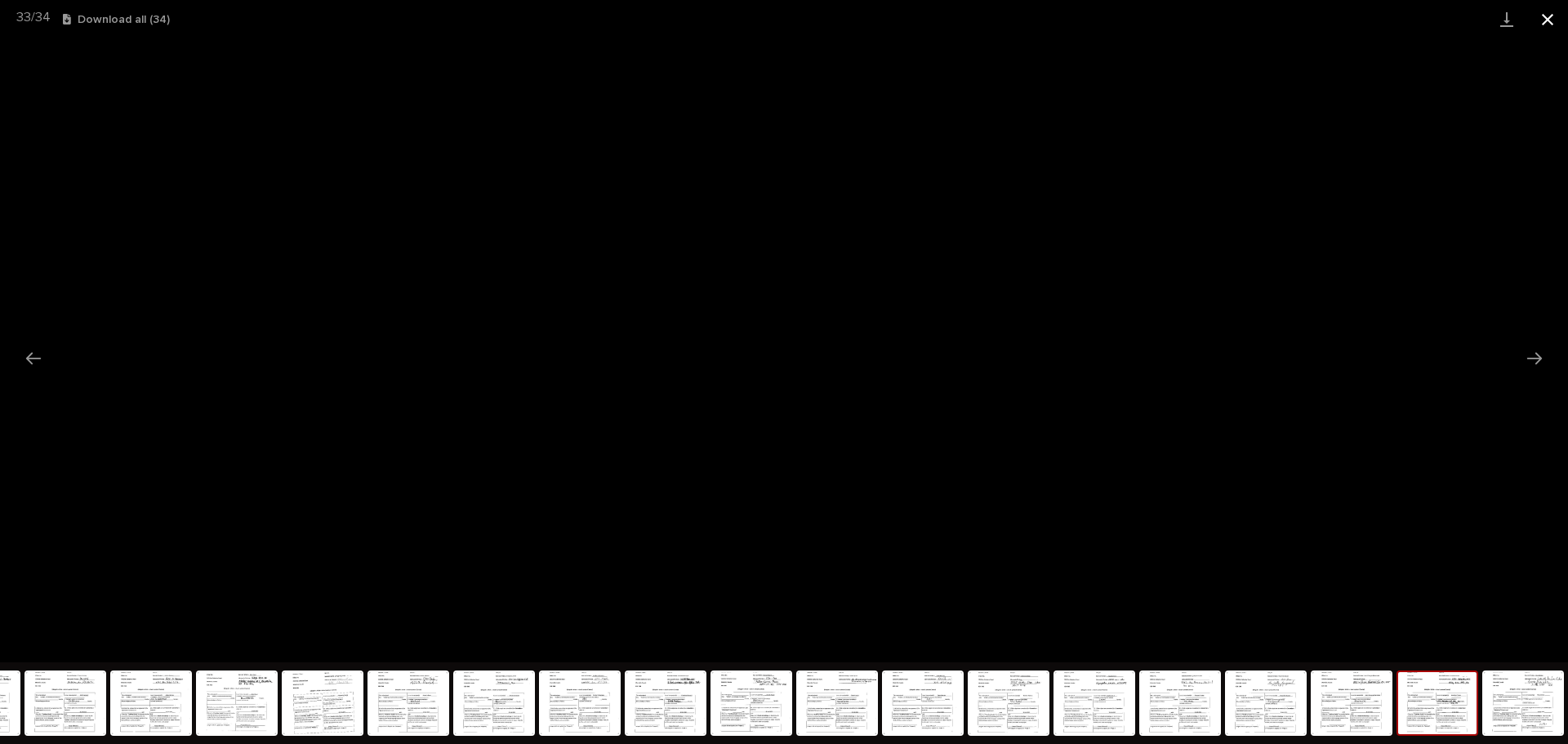
click at [1555, 19] on button "Close gallery" at bounding box center [1546, 19] width 40 height 39
